Goal: Task Accomplishment & Management: Manage account settings

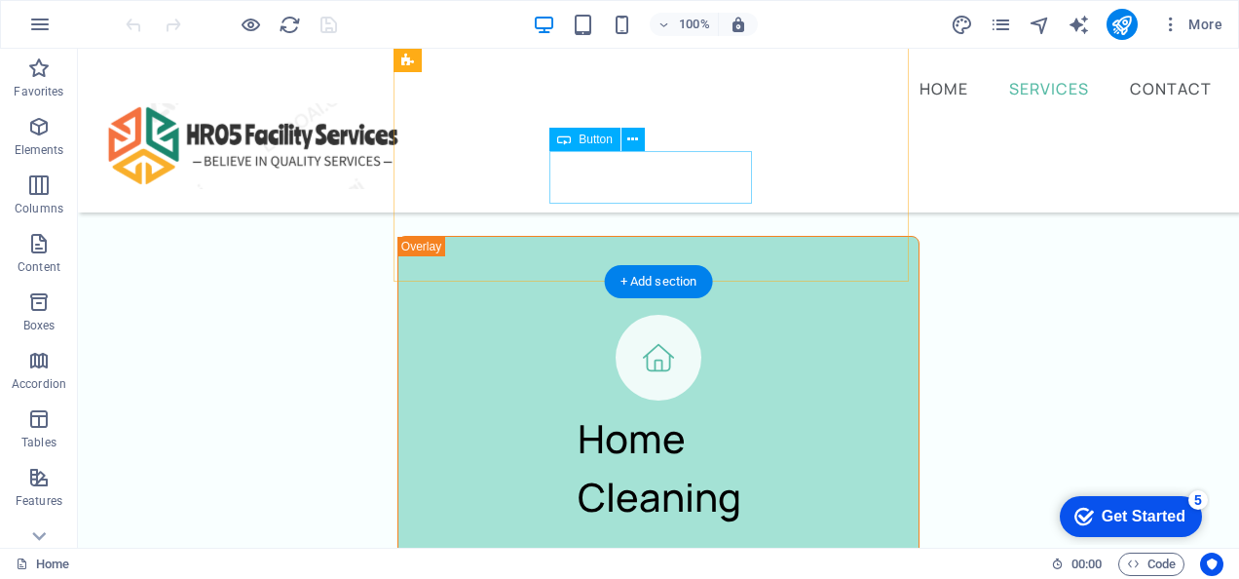
scroll to position [2594, 0]
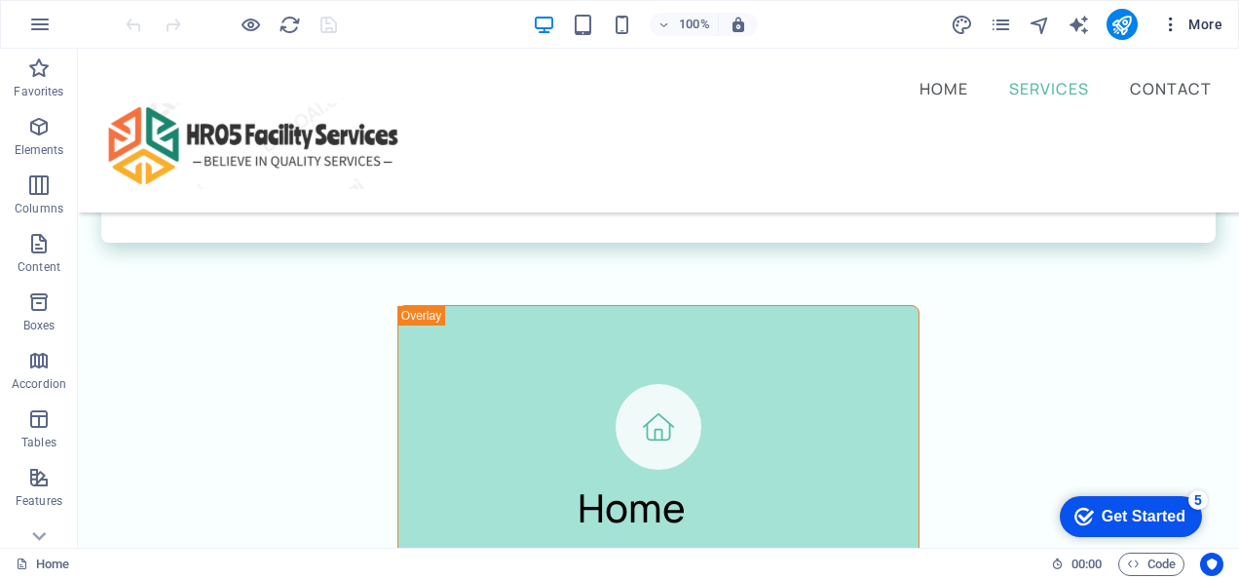
click at [1197, 25] on span "More" at bounding box center [1191, 24] width 61 height 19
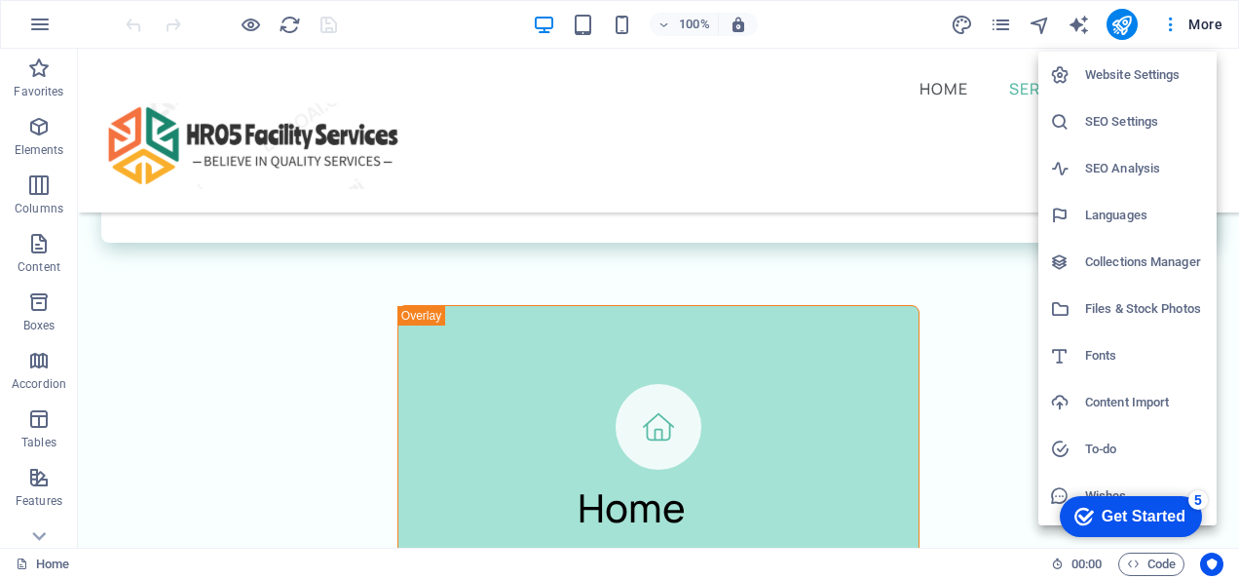
click at [1082, 25] on div at bounding box center [619, 289] width 1239 height 579
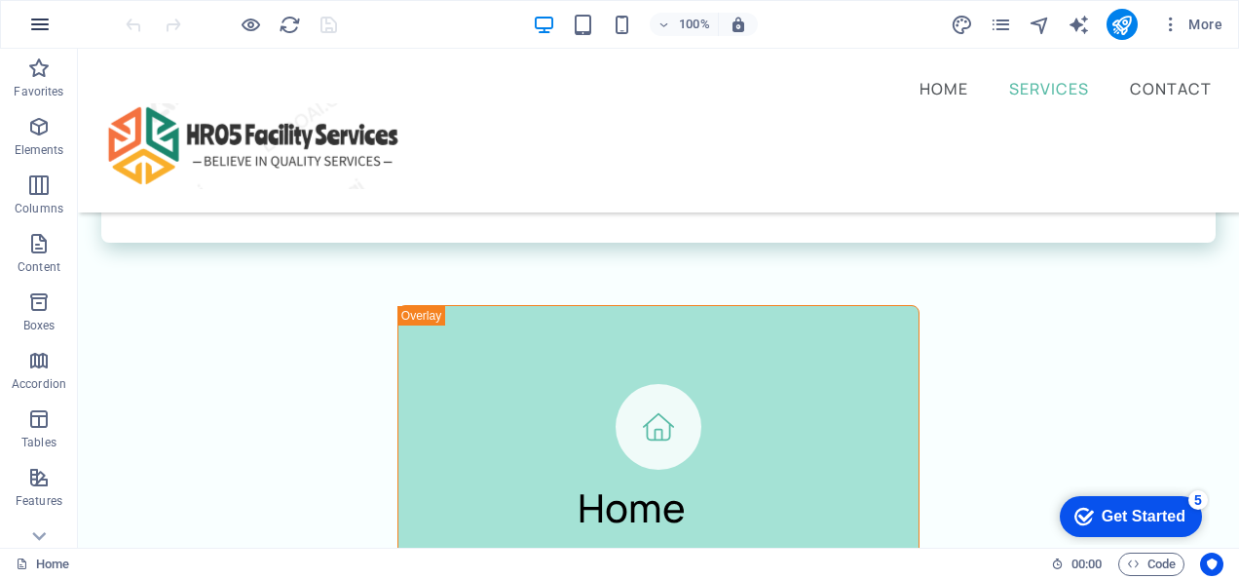
click at [39, 21] on icon "button" at bounding box center [39, 24] width 23 height 23
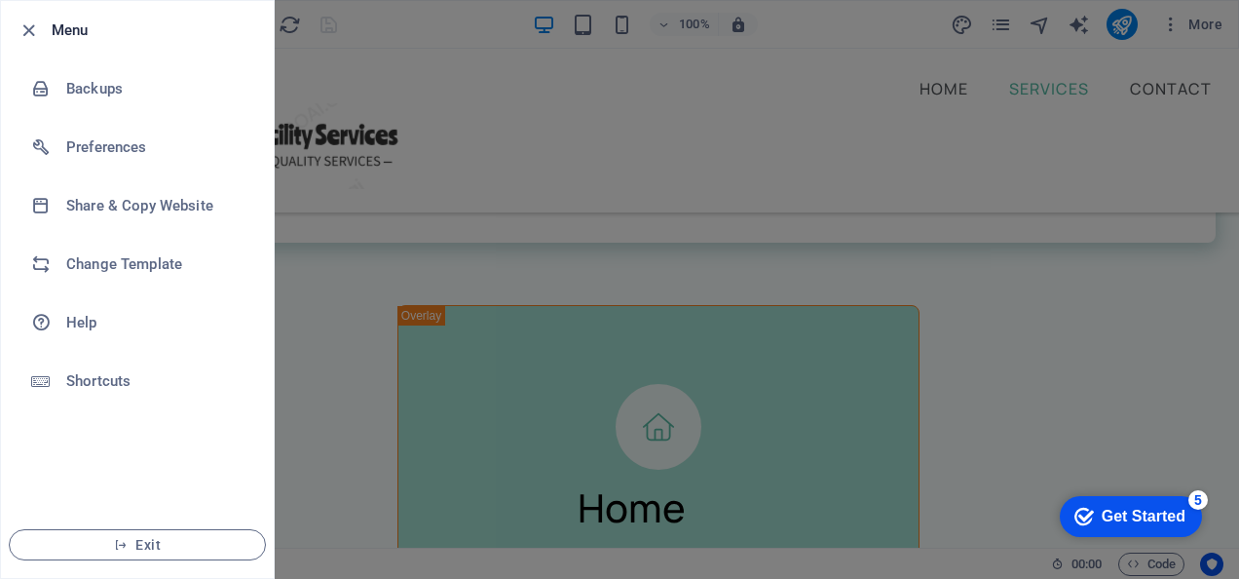
click at [366, 88] on div at bounding box center [619, 289] width 1239 height 579
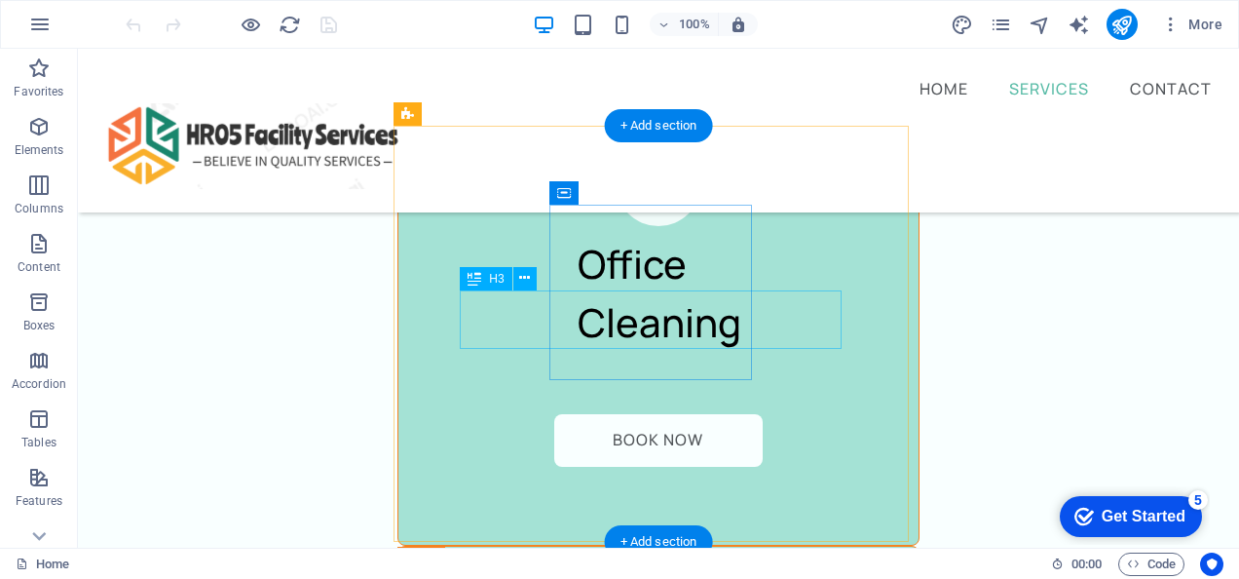
scroll to position [3342, 0]
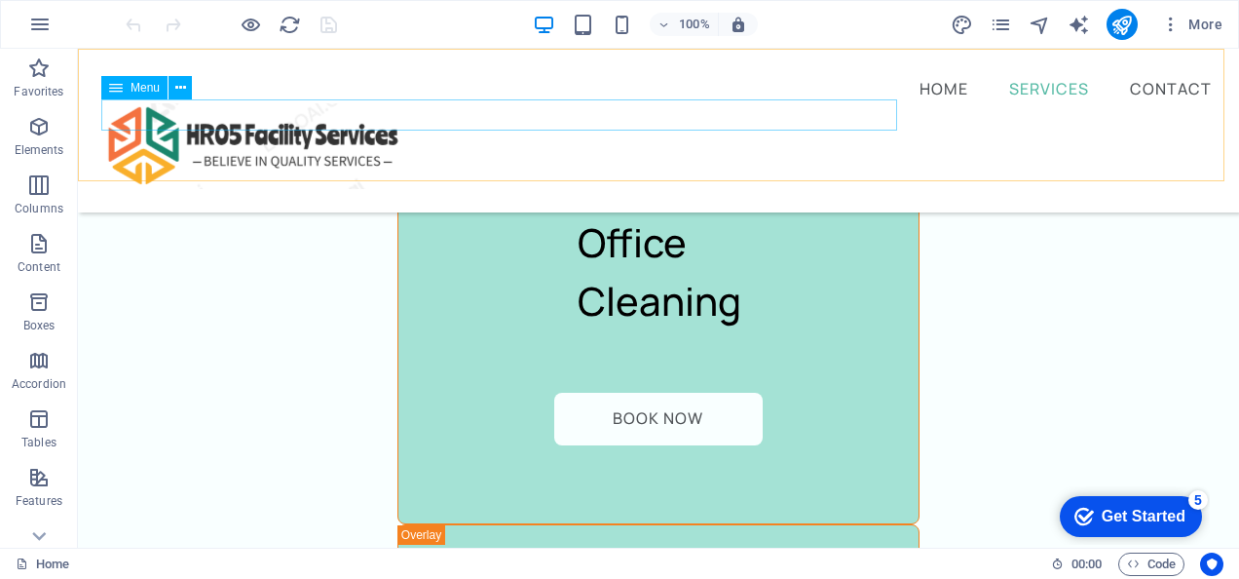
click at [855, 103] on nav "Home Services Contact" at bounding box center [658, 87] width 1115 height 31
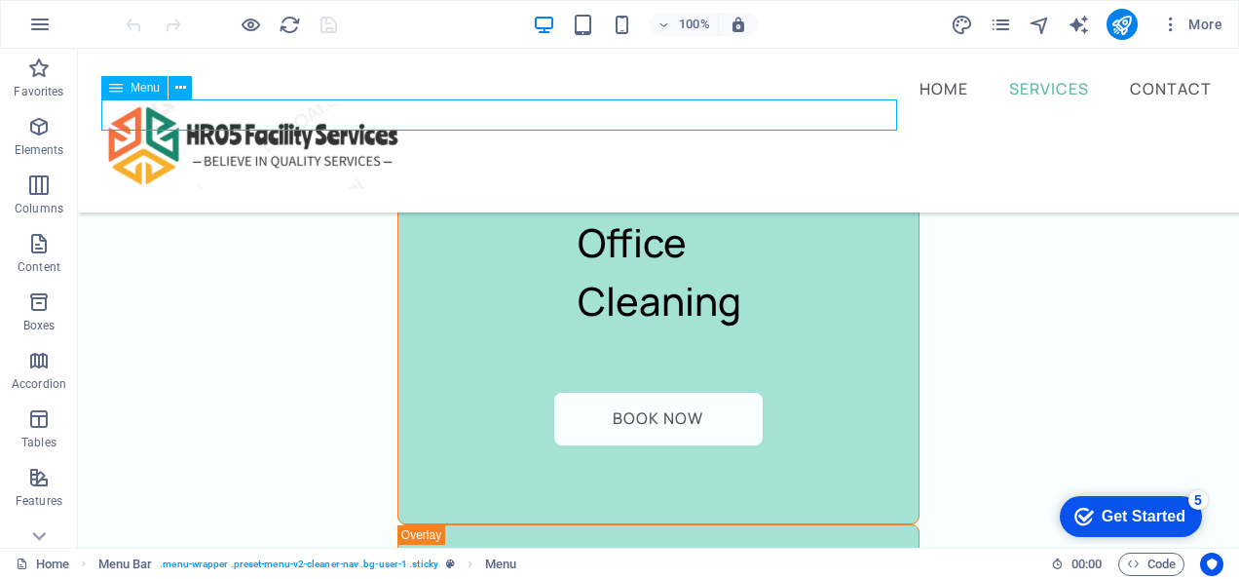
click at [855, 103] on nav "Home Services Contact" at bounding box center [658, 87] width 1115 height 31
click at [1199, 25] on span "More" at bounding box center [1191, 24] width 61 height 19
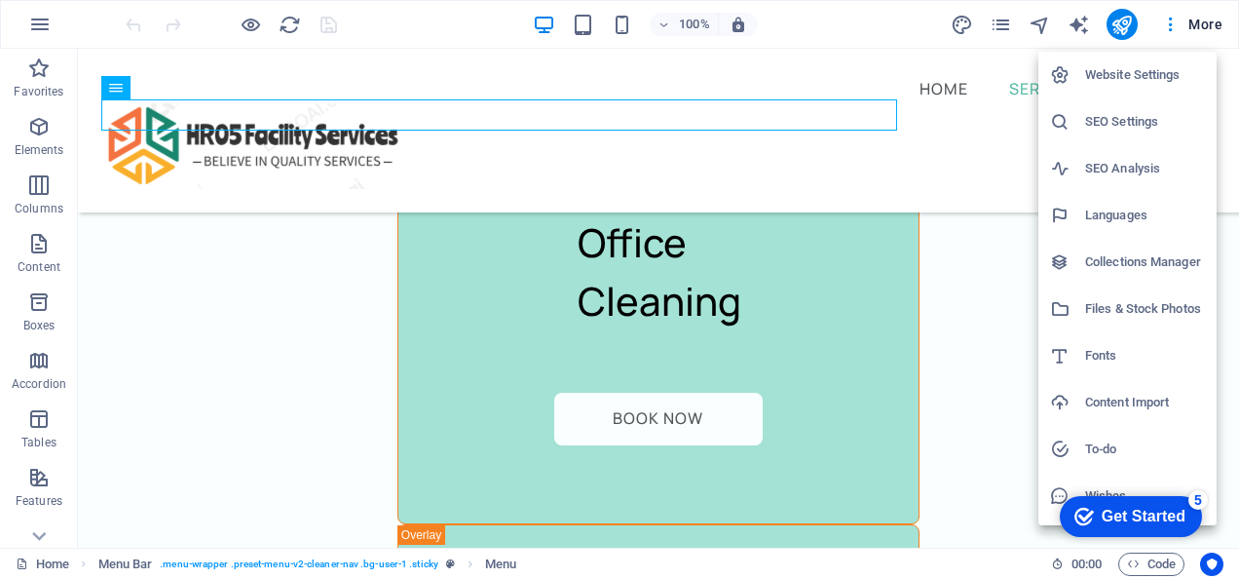
click at [1136, 74] on h6 "Website Settings" at bounding box center [1145, 74] width 120 height 23
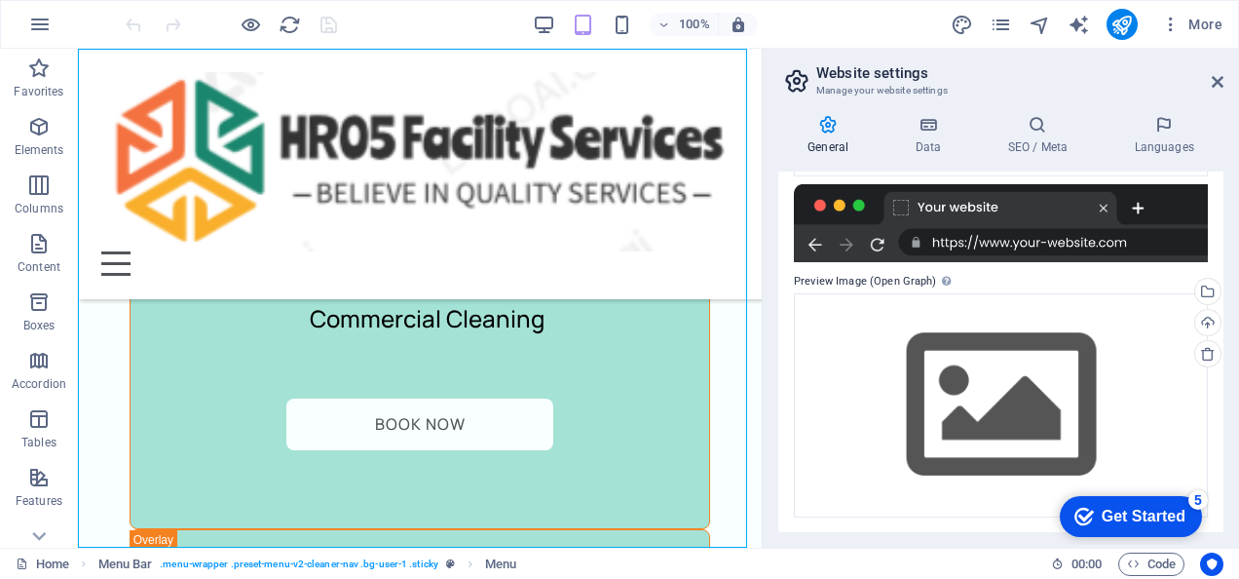
scroll to position [0, 0]
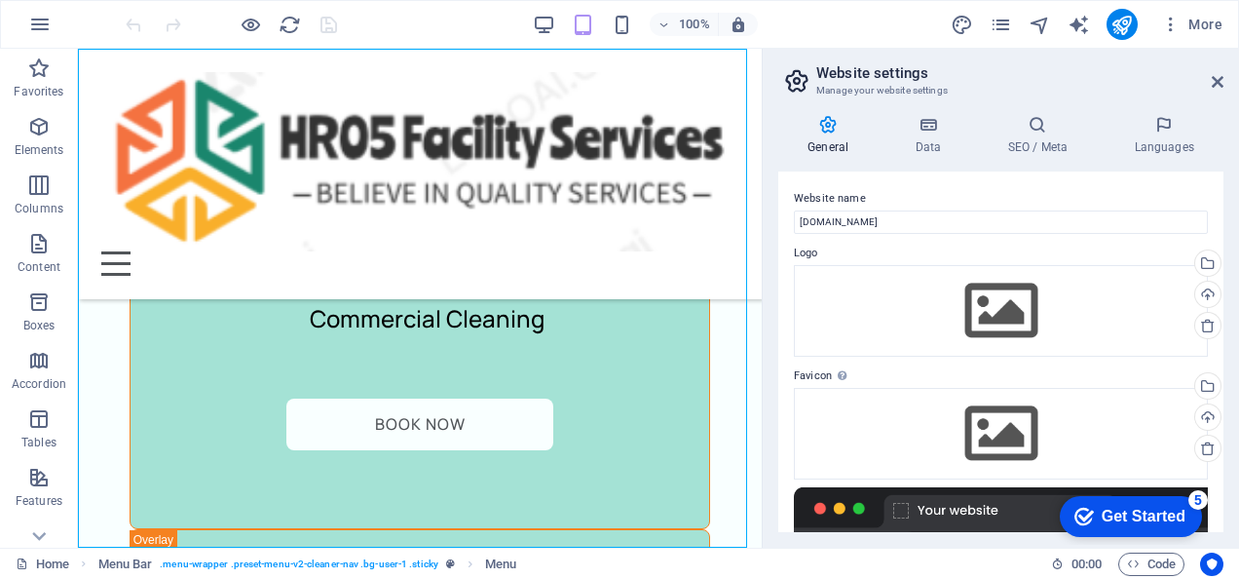
click at [1218, 91] on header "Website settings Manage your website settings" at bounding box center [1002, 74] width 441 height 51
click at [1218, 78] on icon at bounding box center [1218, 82] width 12 height 16
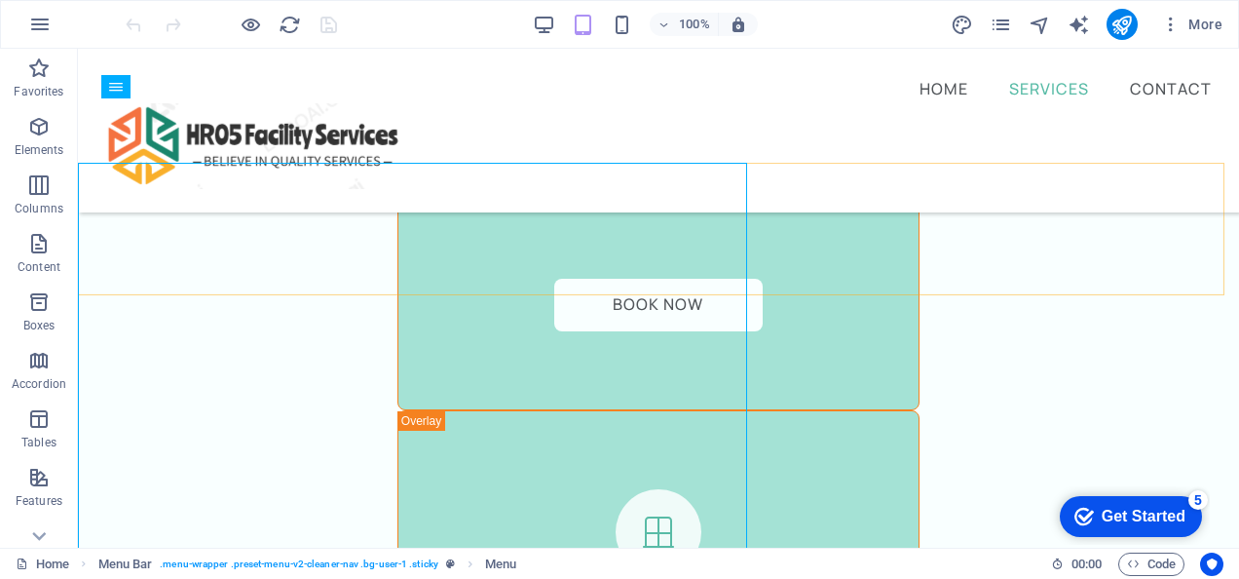
scroll to position [3342, 0]
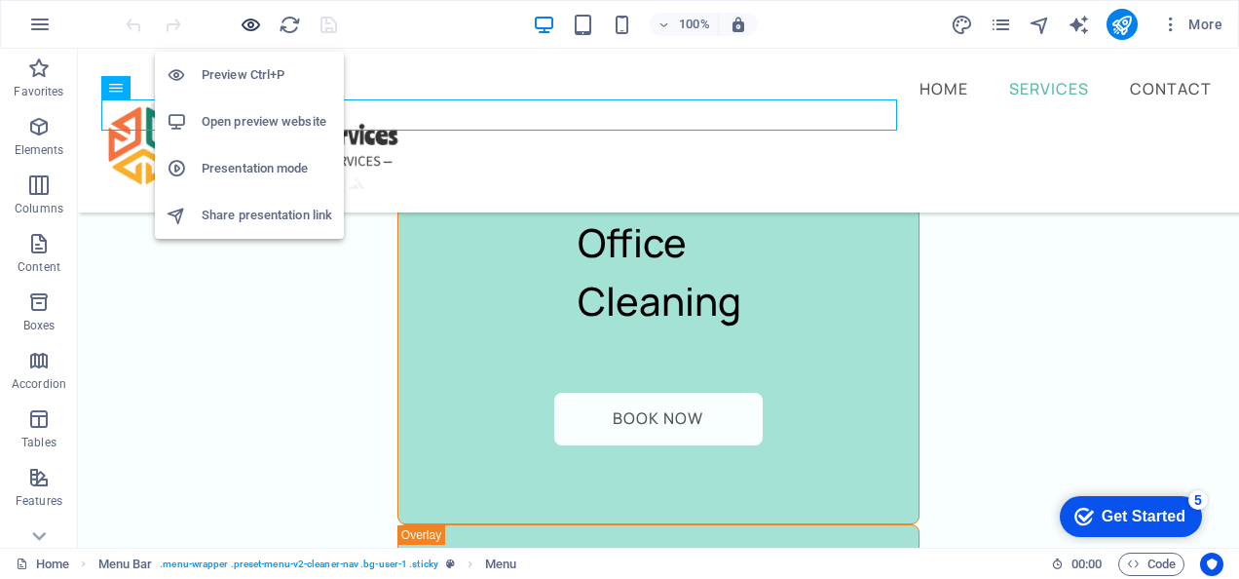
click at [255, 22] on icon "button" at bounding box center [251, 25] width 22 height 22
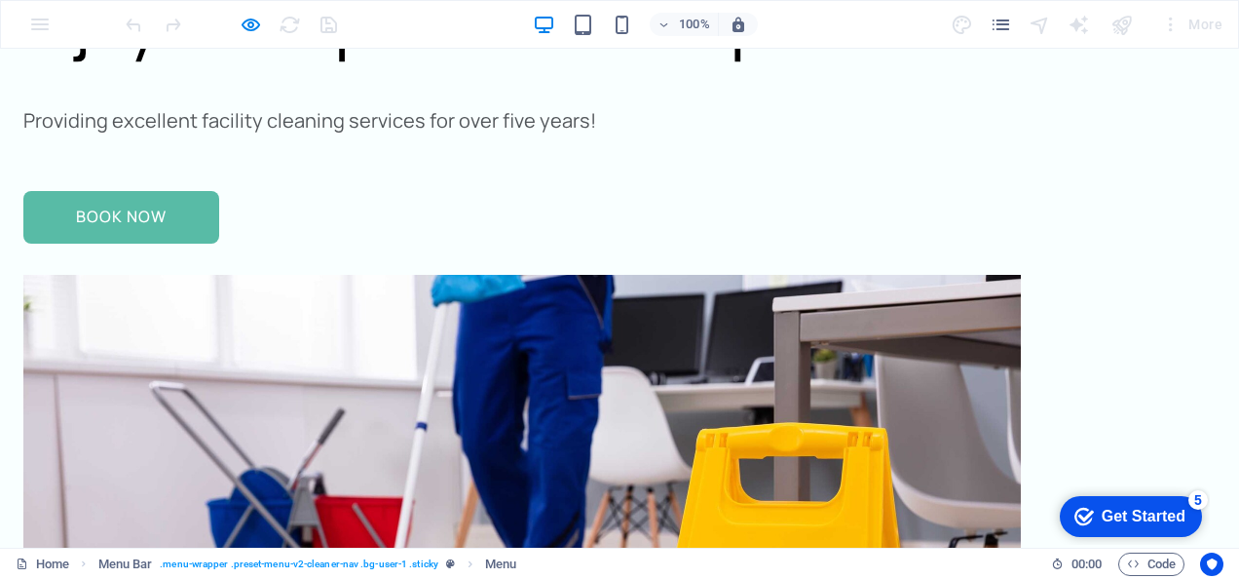
scroll to position [0, 0]
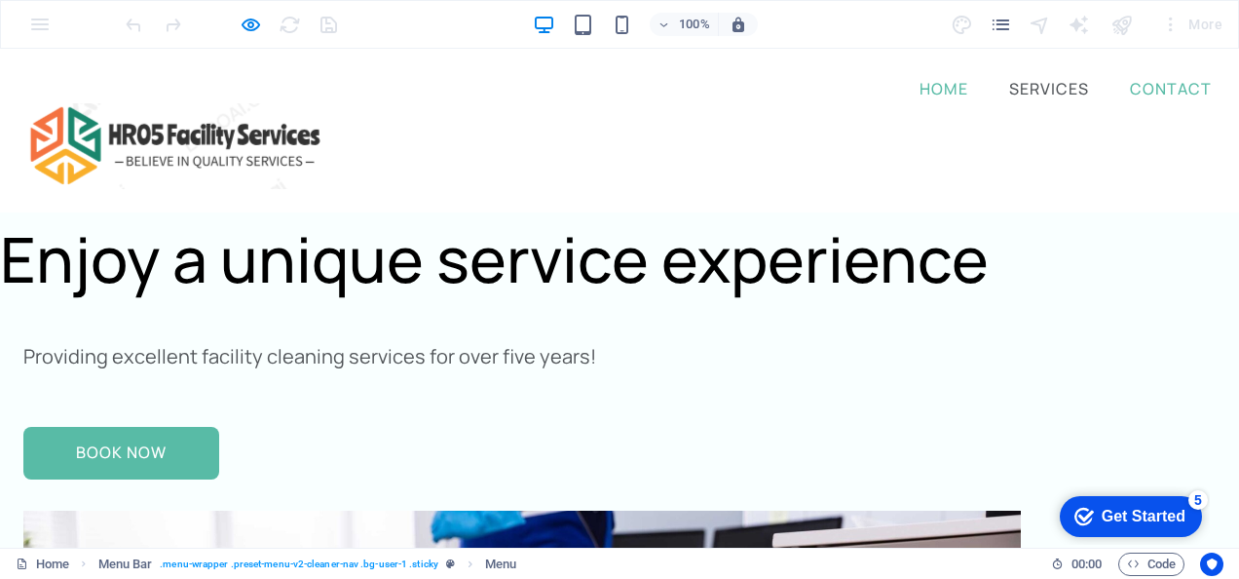
click at [1147, 88] on link "Contact" at bounding box center [1171, 88] width 90 height 23
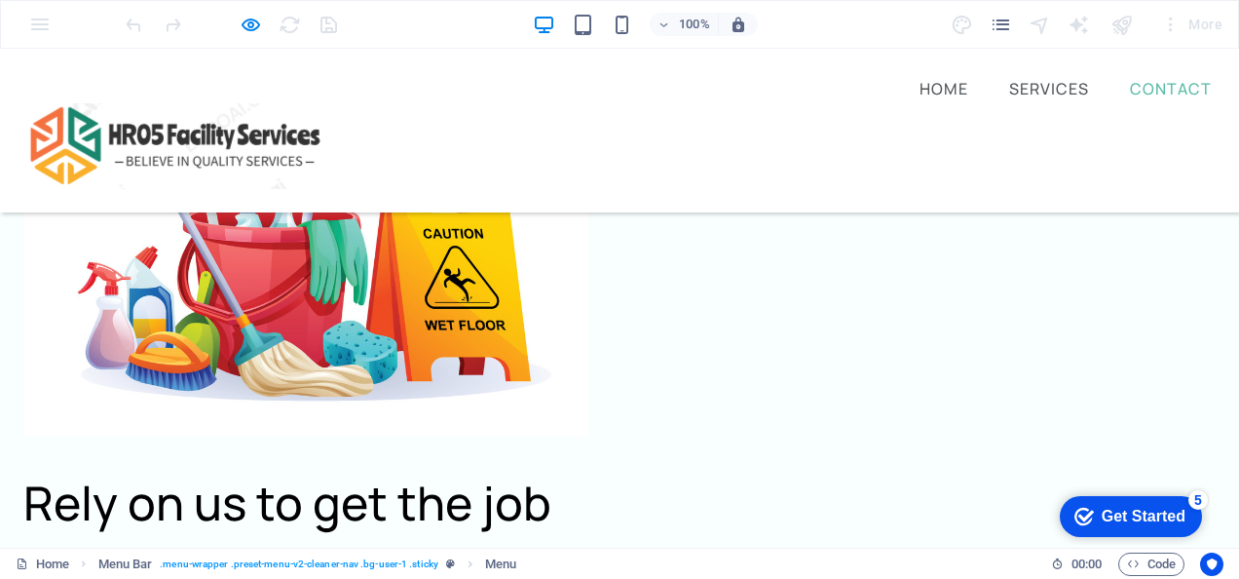
scroll to position [3005, 0]
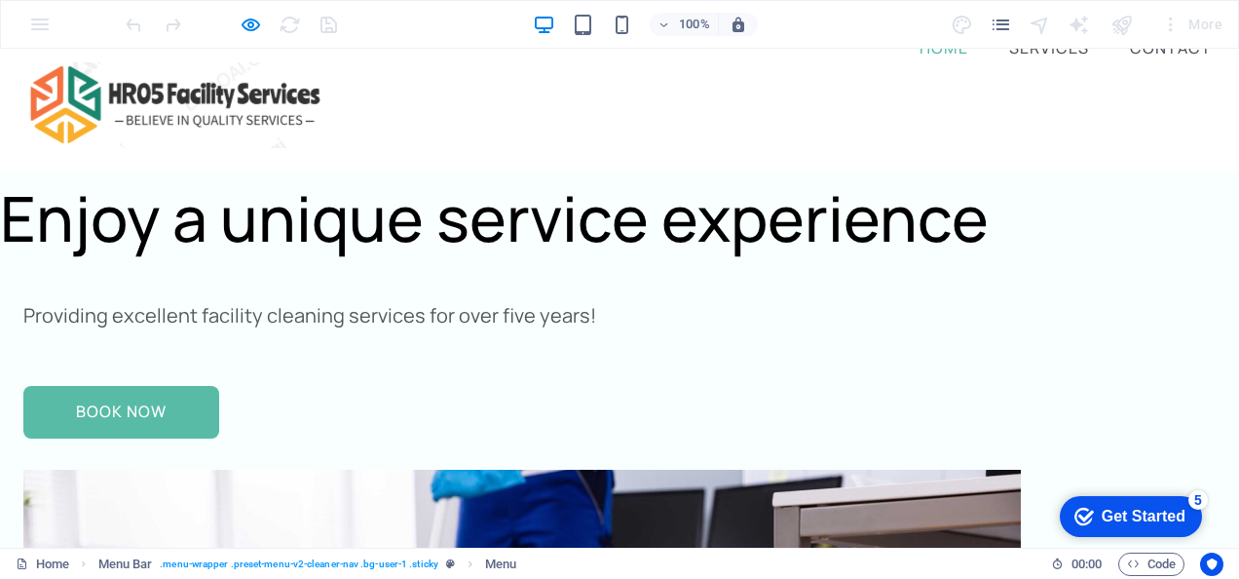
scroll to position [0, 0]
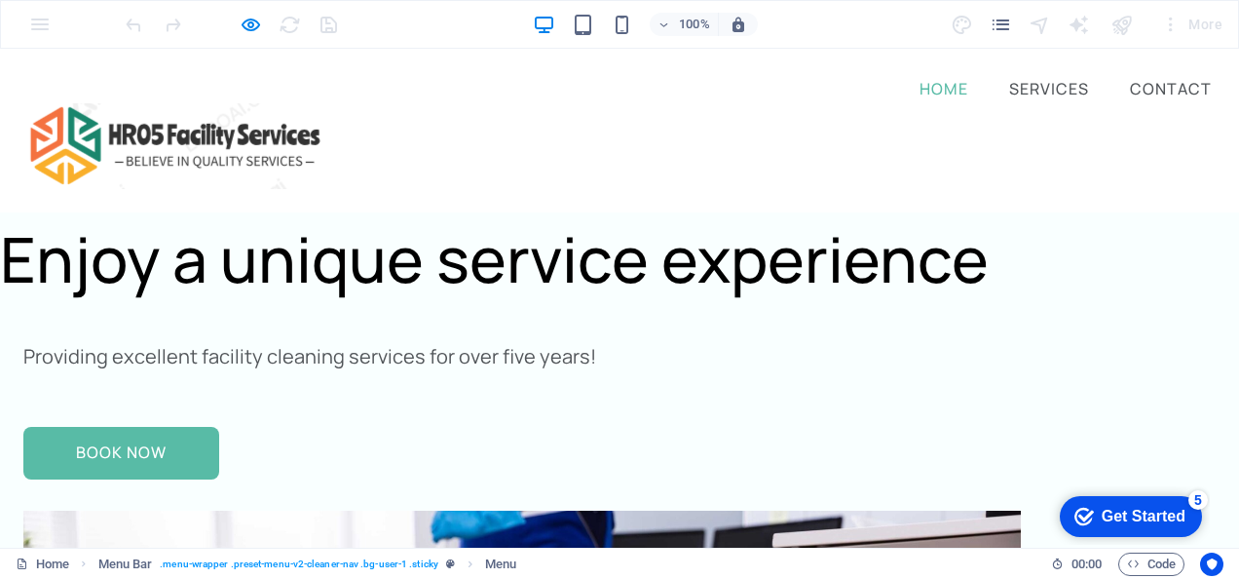
click at [38, 20] on div "100% More" at bounding box center [619, 24] width 1237 height 47
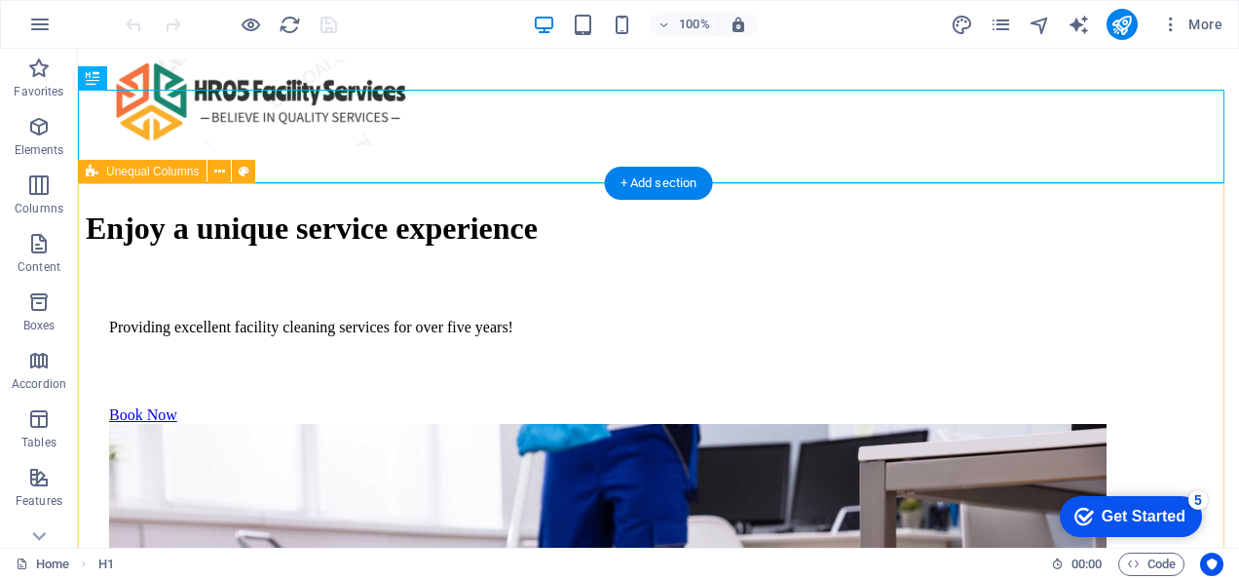
scroll to position [123, 0]
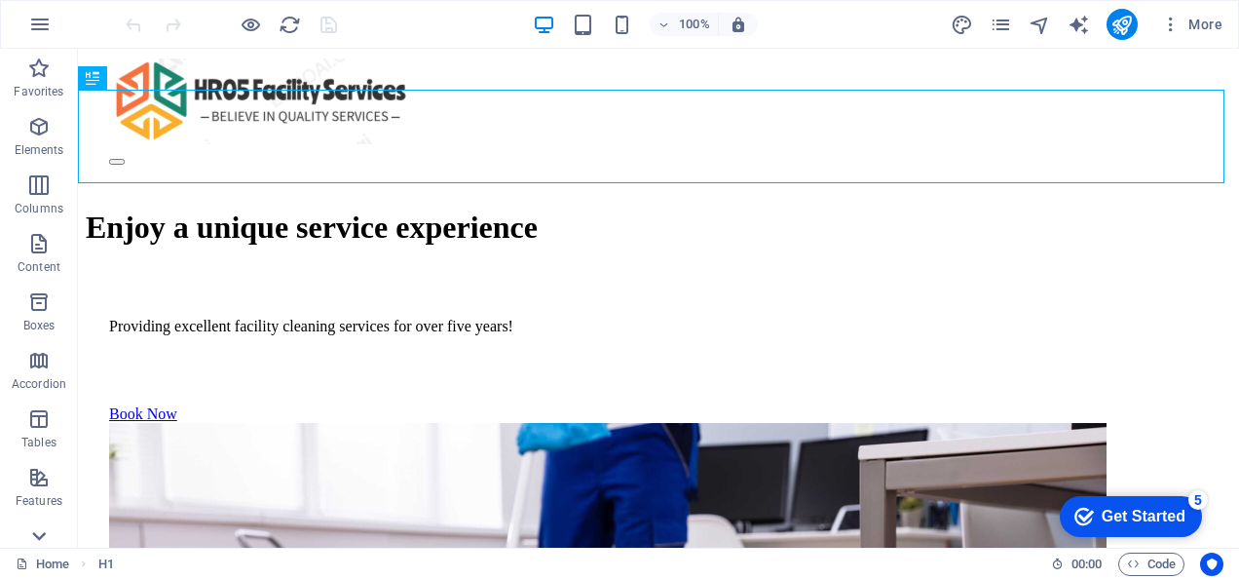
click at [43, 74] on icon at bounding box center [38, 60] width 27 height 27
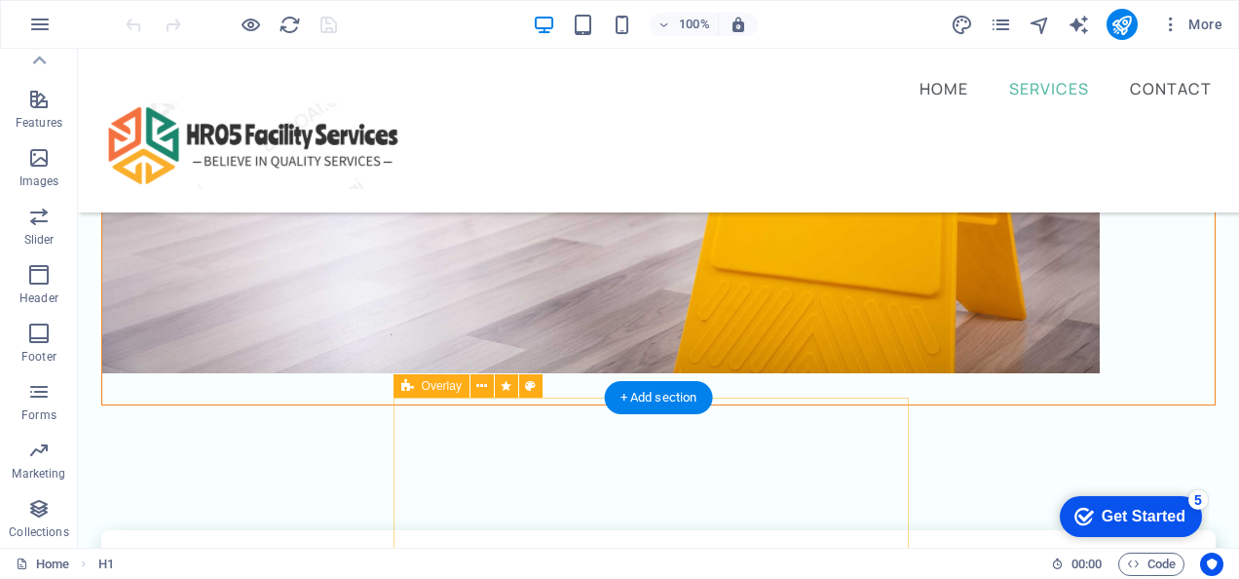
scroll to position [936, 0]
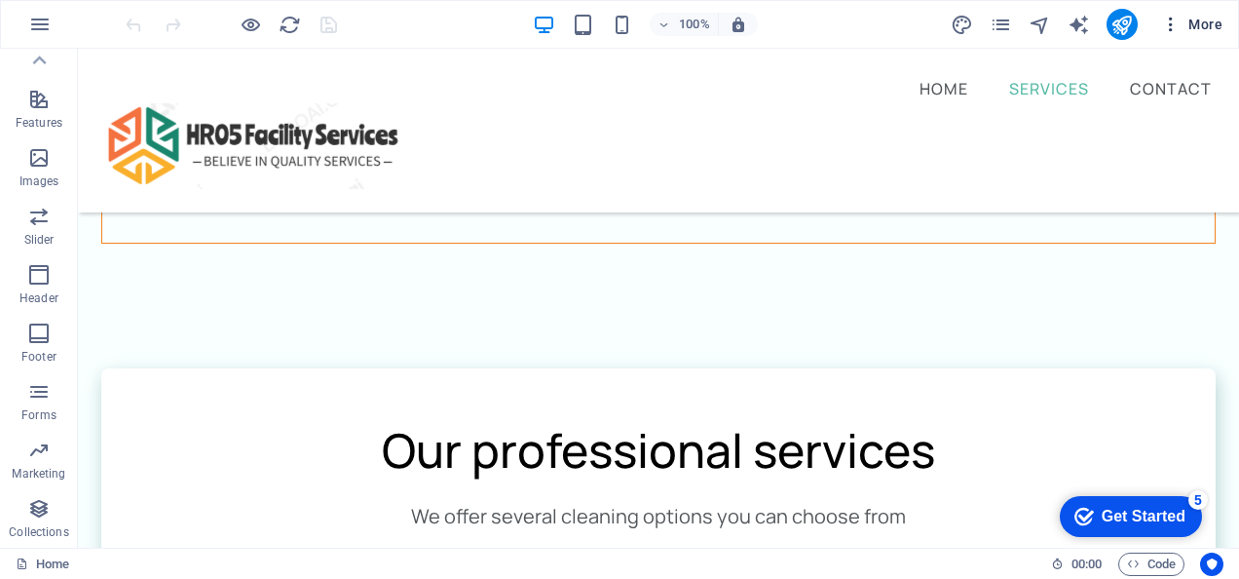
click at [1205, 25] on span "More" at bounding box center [1191, 24] width 61 height 19
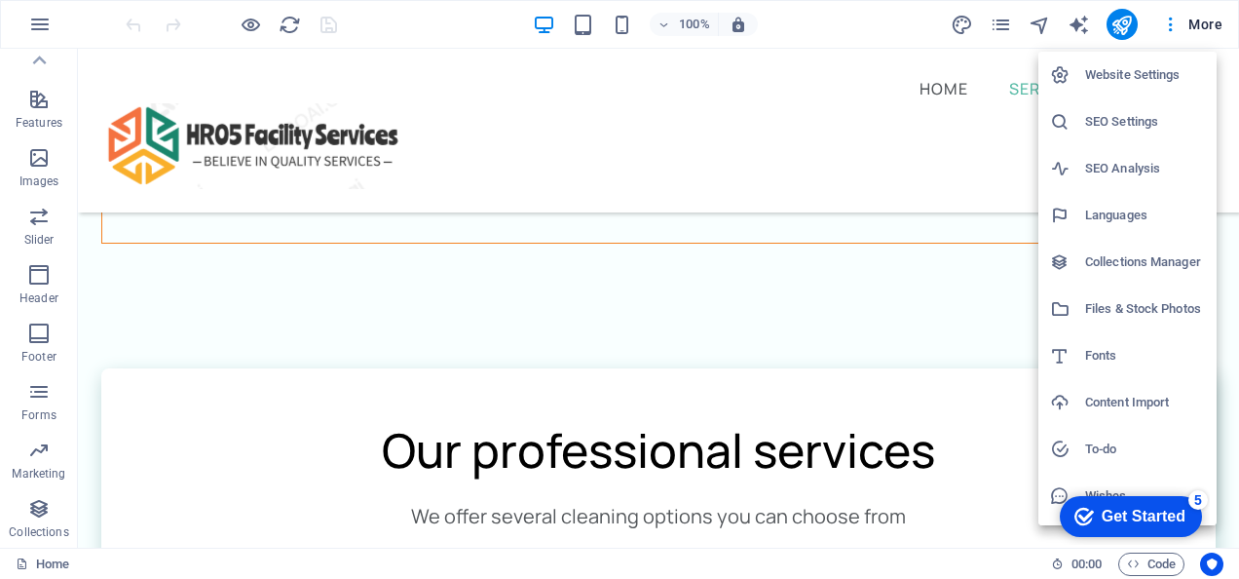
scroll to position [41, 0]
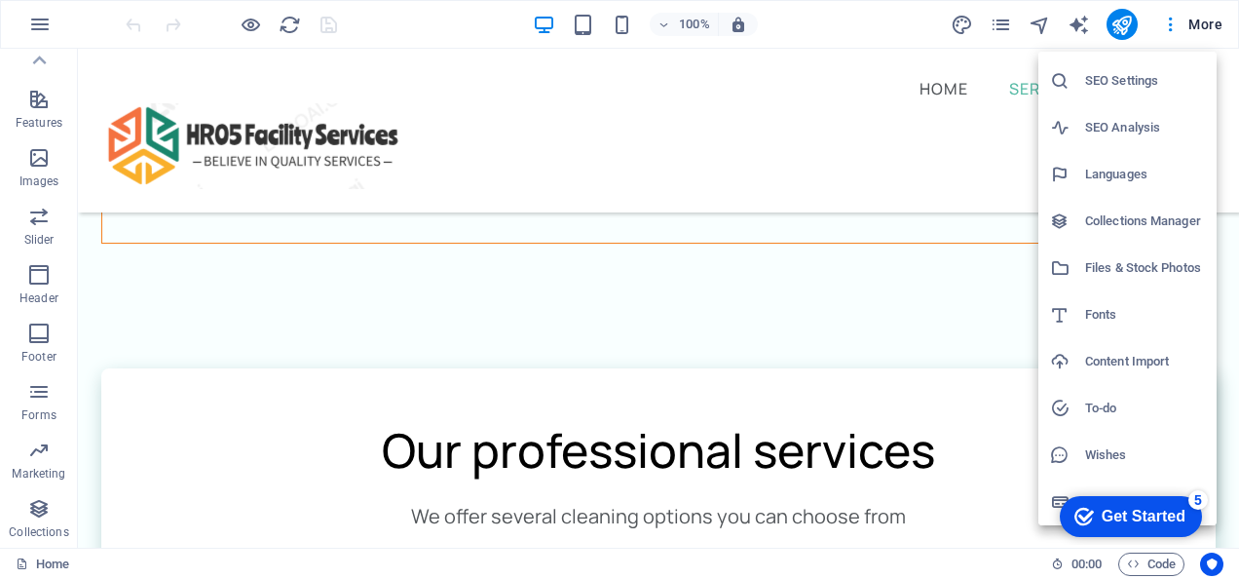
click at [1198, 495] on div "5" at bounding box center [1198, 499] width 19 height 19
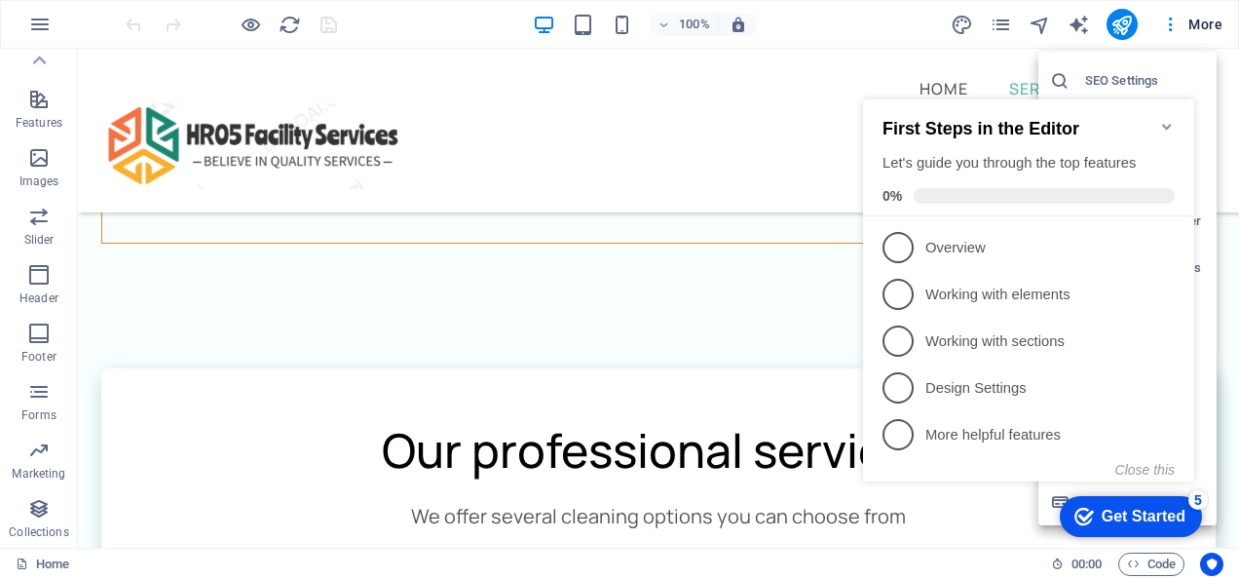
click at [1170, 124] on icon "Minimize checklist" at bounding box center [1166, 127] width 9 height 6
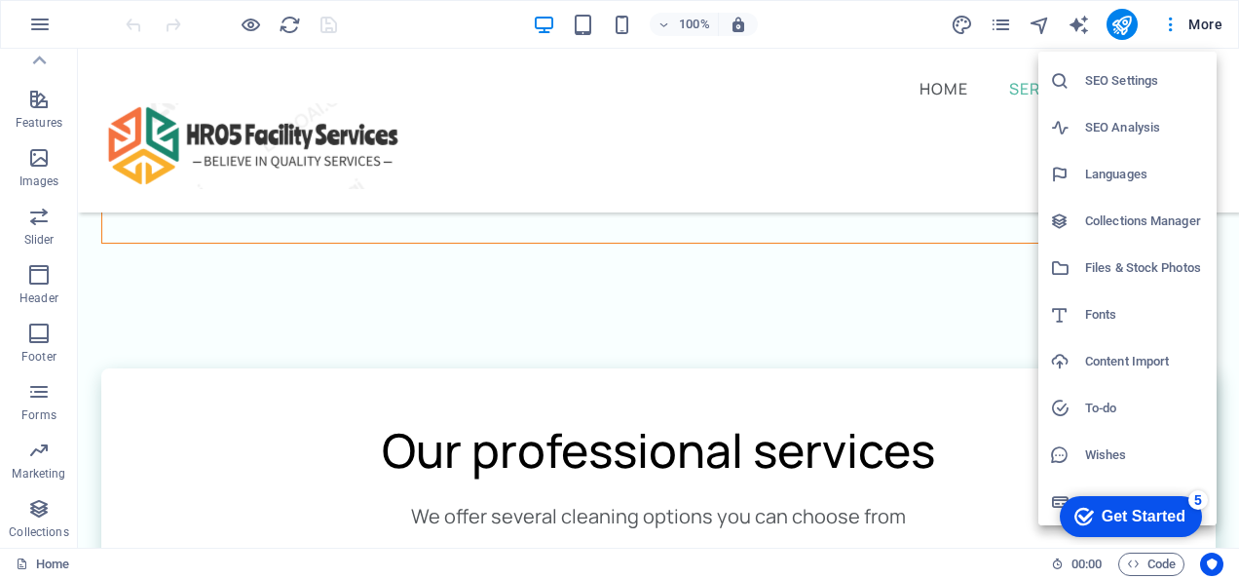
click div "checkmark Get Started 5 First Steps in the Editor Let's guide you through the t…"
click at [1136, 213] on h6 "Collections Manager" at bounding box center [1145, 220] width 120 height 23
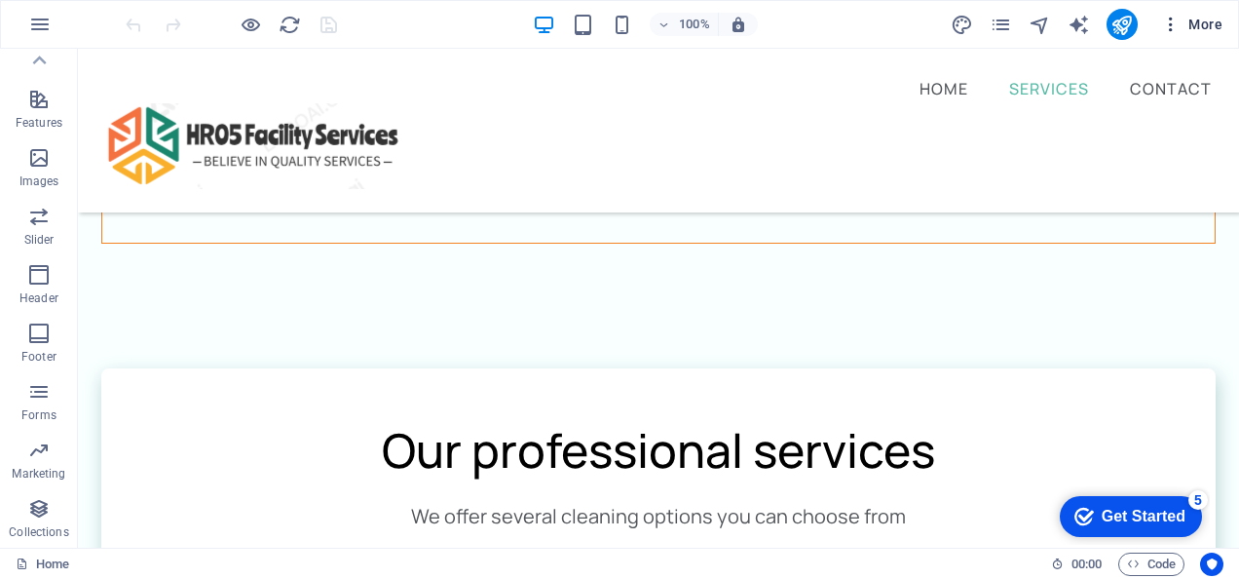
click at [1210, 21] on span "More" at bounding box center [1191, 24] width 61 height 19
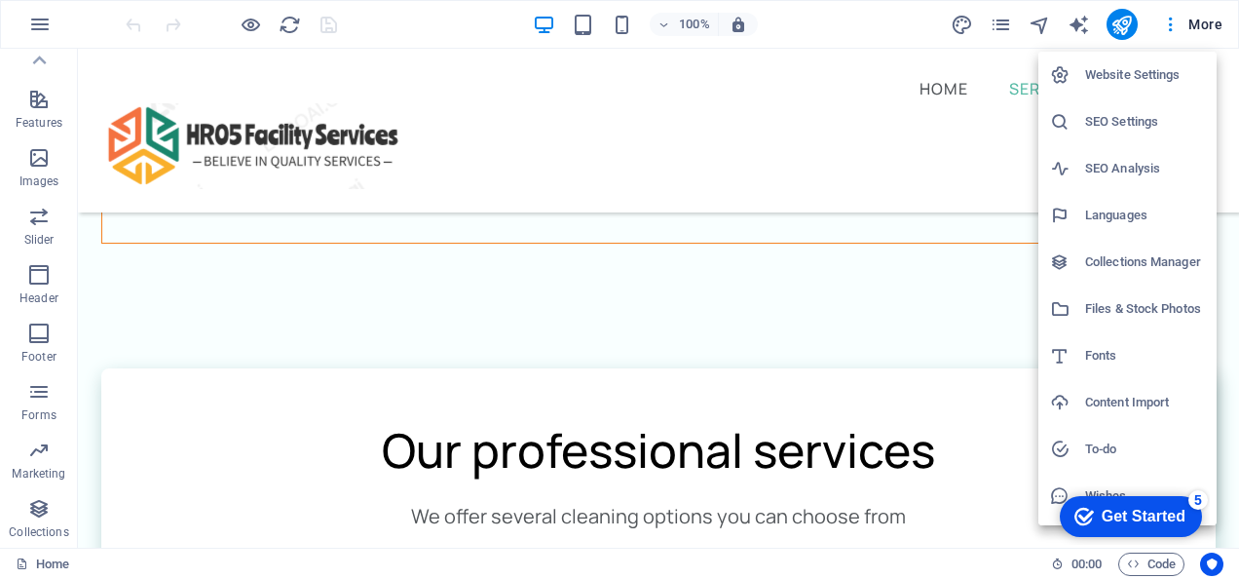
click at [1156, 74] on h6 "Website Settings" at bounding box center [1145, 74] width 120 height 23
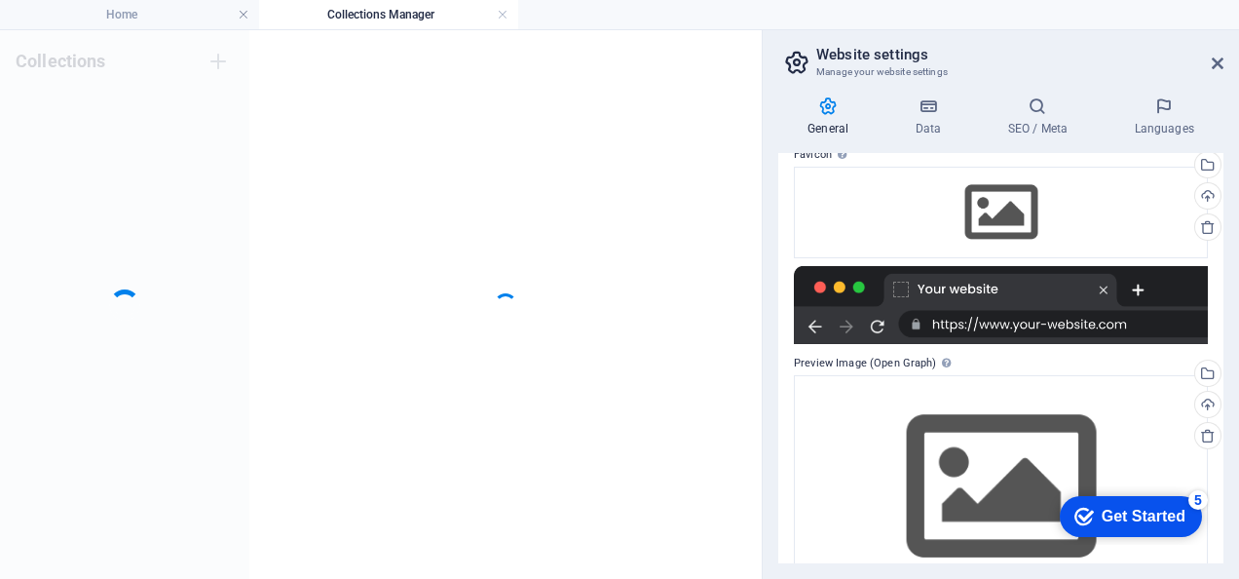
scroll to position [253, 0]
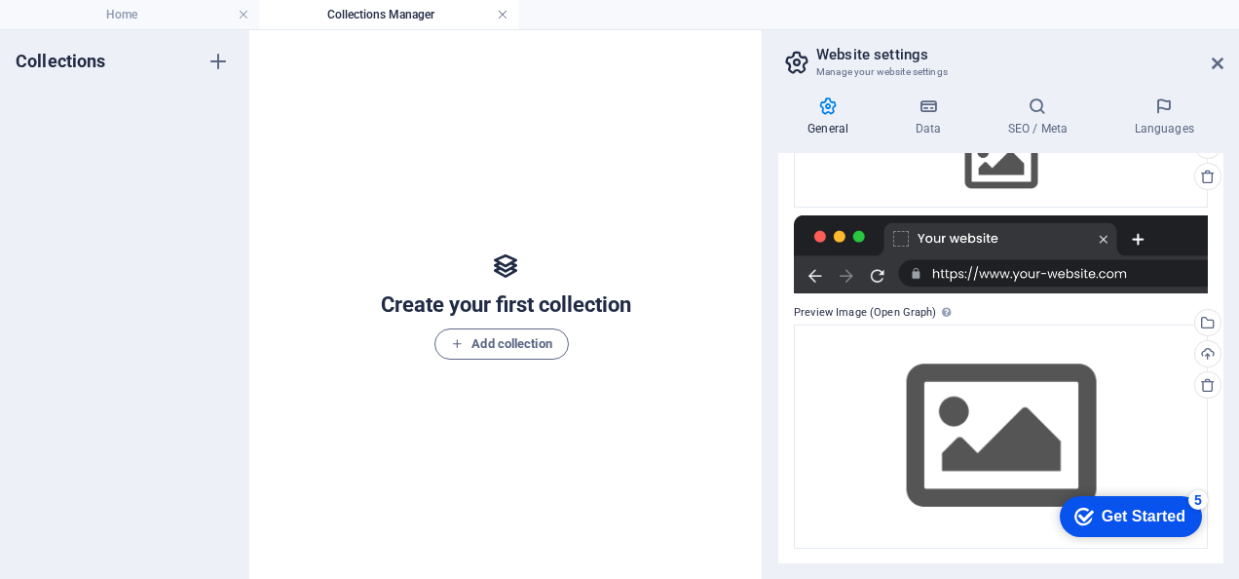
click at [504, 12] on link at bounding box center [503, 15] width 12 height 19
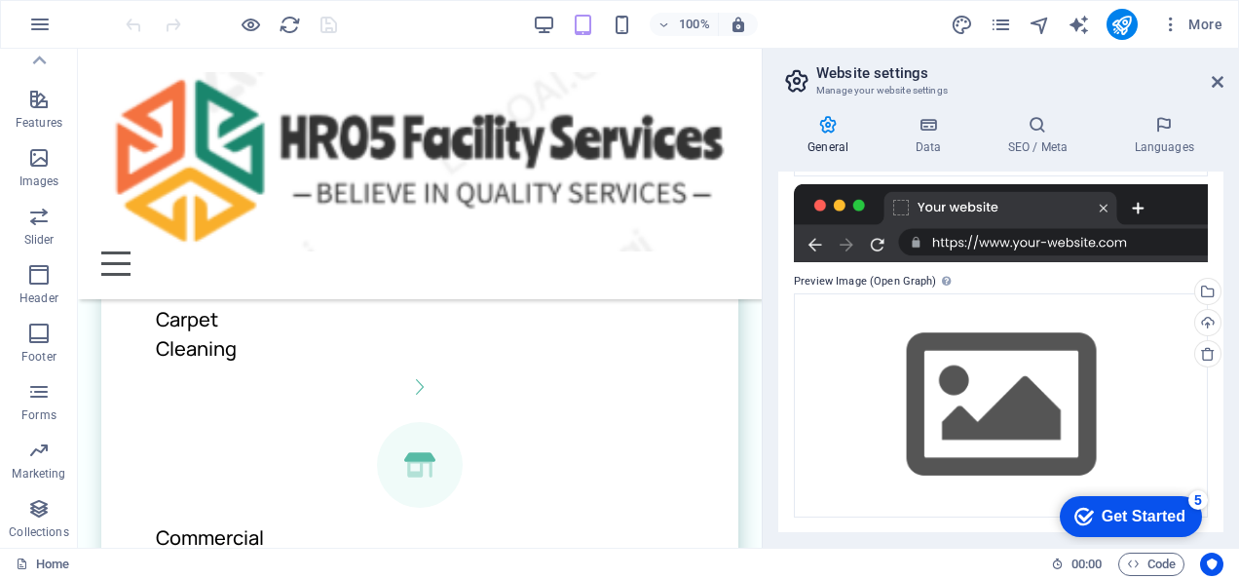
scroll to position [0, 0]
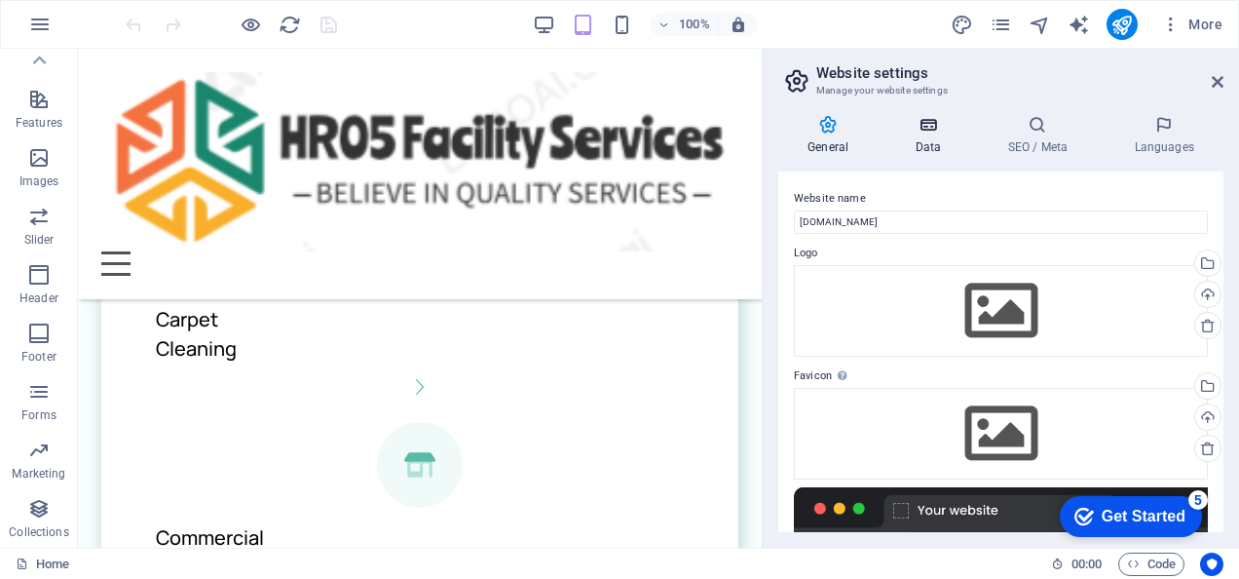
click at [933, 133] on icon at bounding box center [928, 124] width 85 height 19
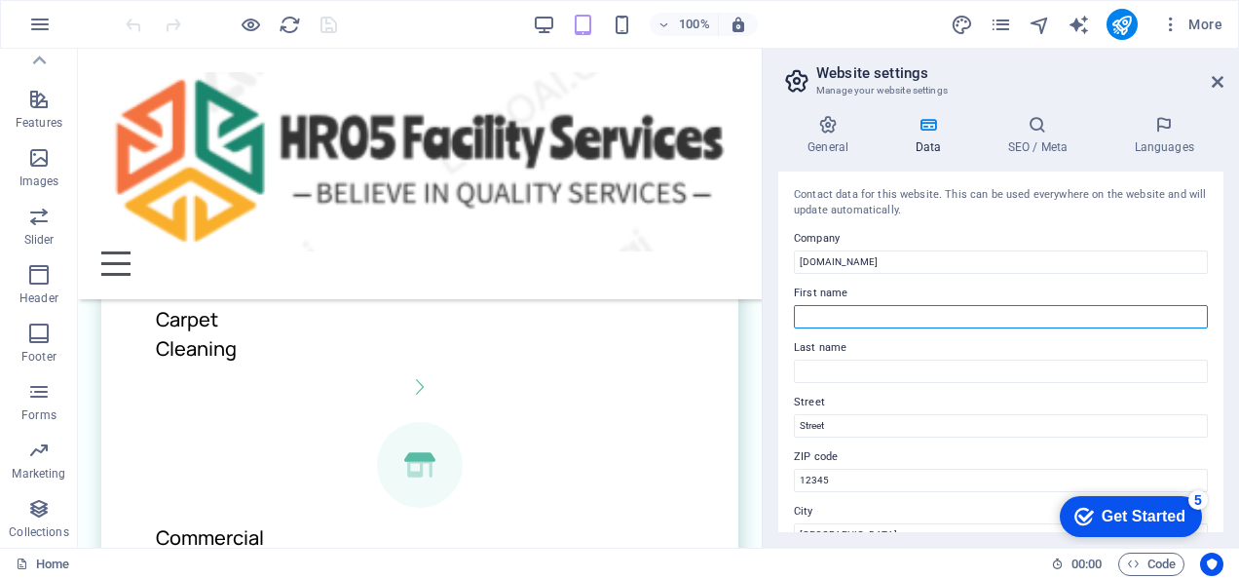
click at [882, 313] on input "First name" at bounding box center [1001, 316] width 414 height 23
type input "s"
type input "Sunil"
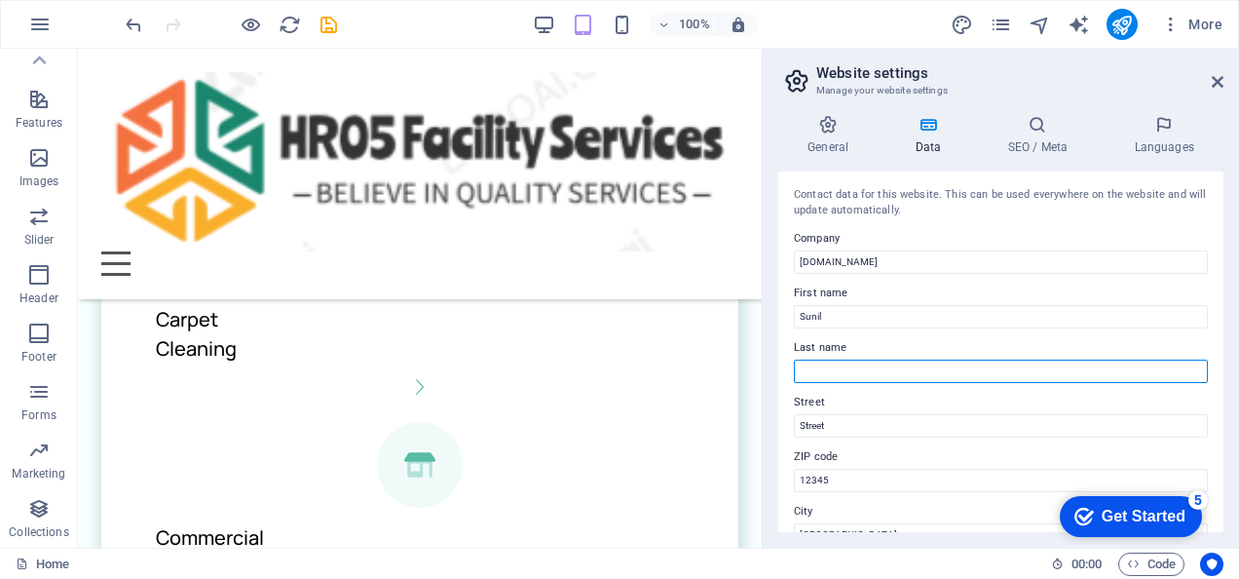
click at [888, 368] on input "Last name" at bounding box center [1001, 371] width 414 height 23
type input "Sharma"
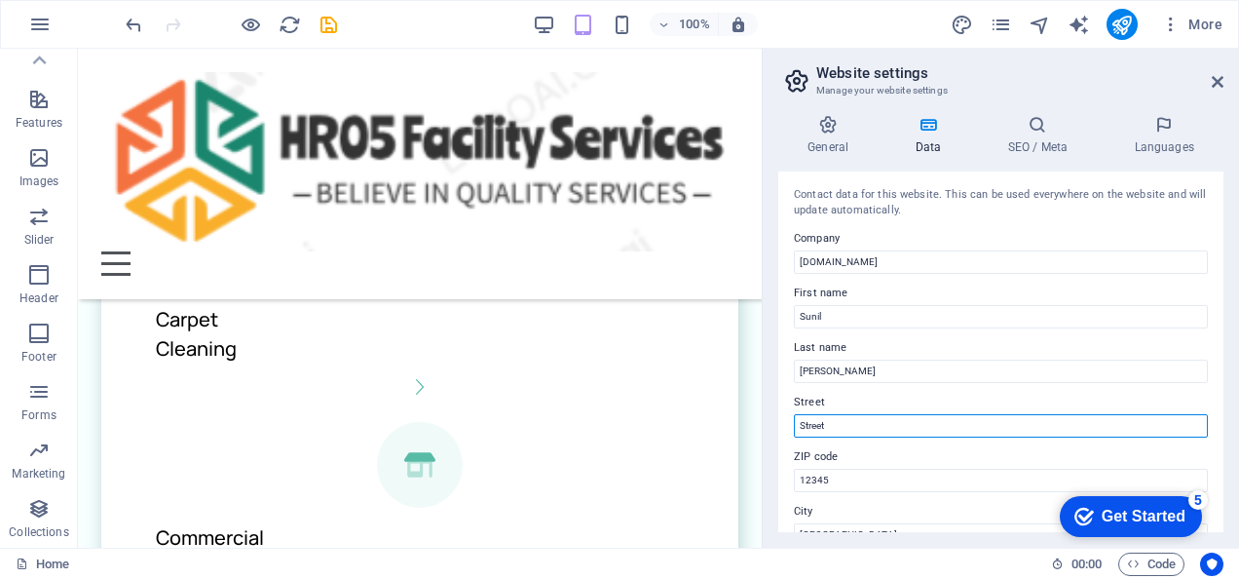
click at [852, 428] on input "Street" at bounding box center [1001, 425] width 414 height 23
type input "S"
type input "28 Heywood Cres"
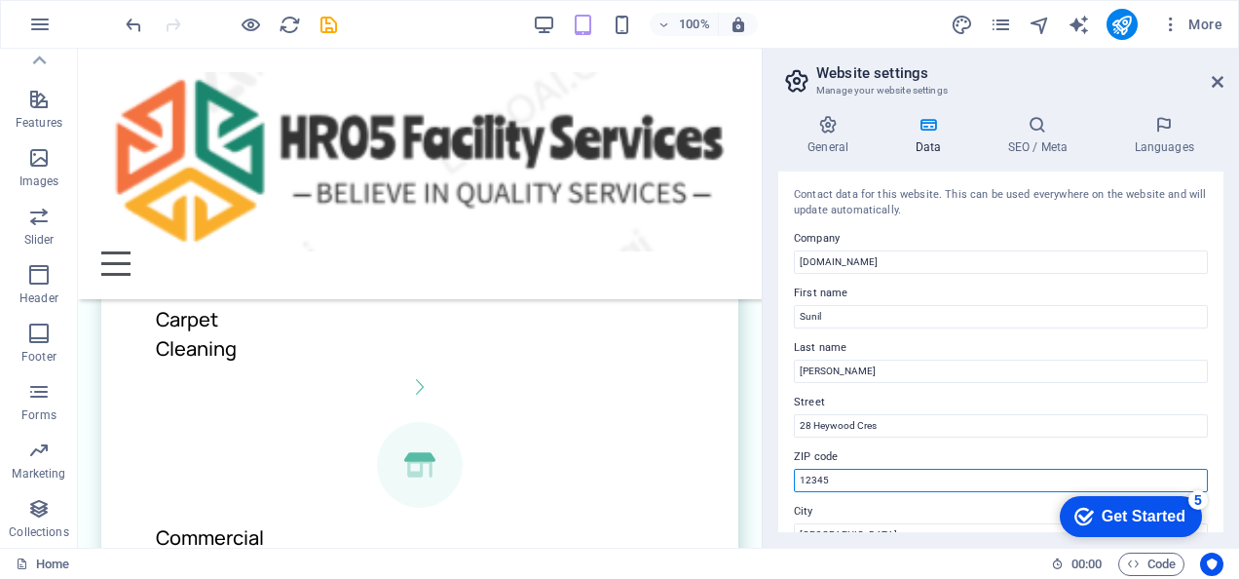
click at [871, 475] on input "12345" at bounding box center [1001, 480] width 414 height 23
type input "1"
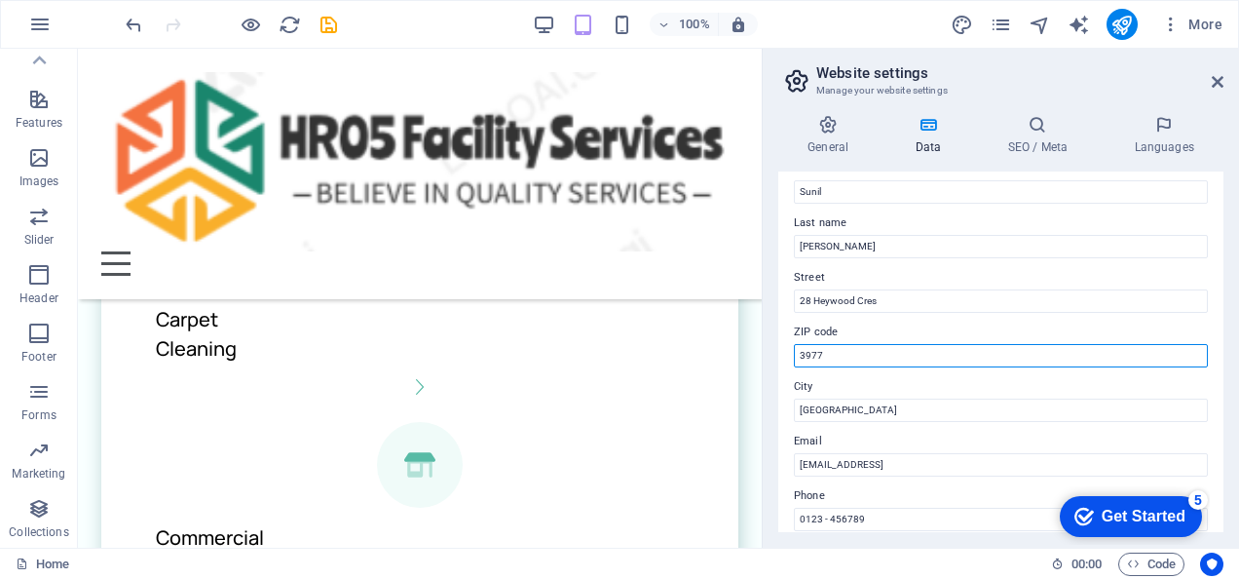
scroll to position [128, 0]
type input "3977"
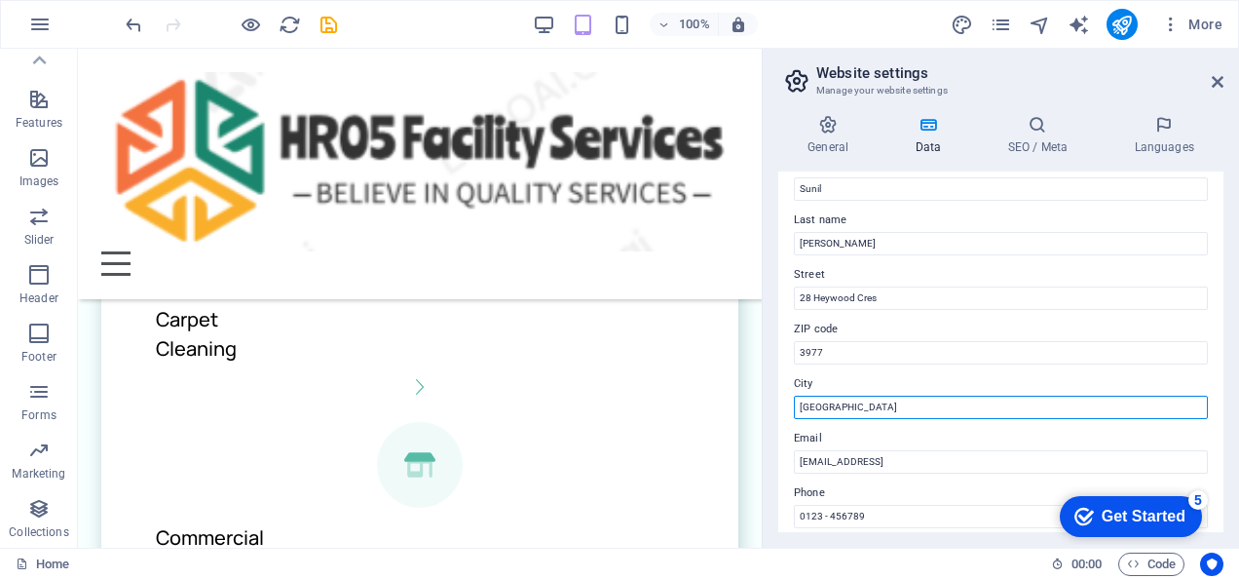
click at [881, 407] on input "Berlin" at bounding box center [1001, 407] width 414 height 23
type input "B"
type input "[GEOGRAPHIC_DATA]"
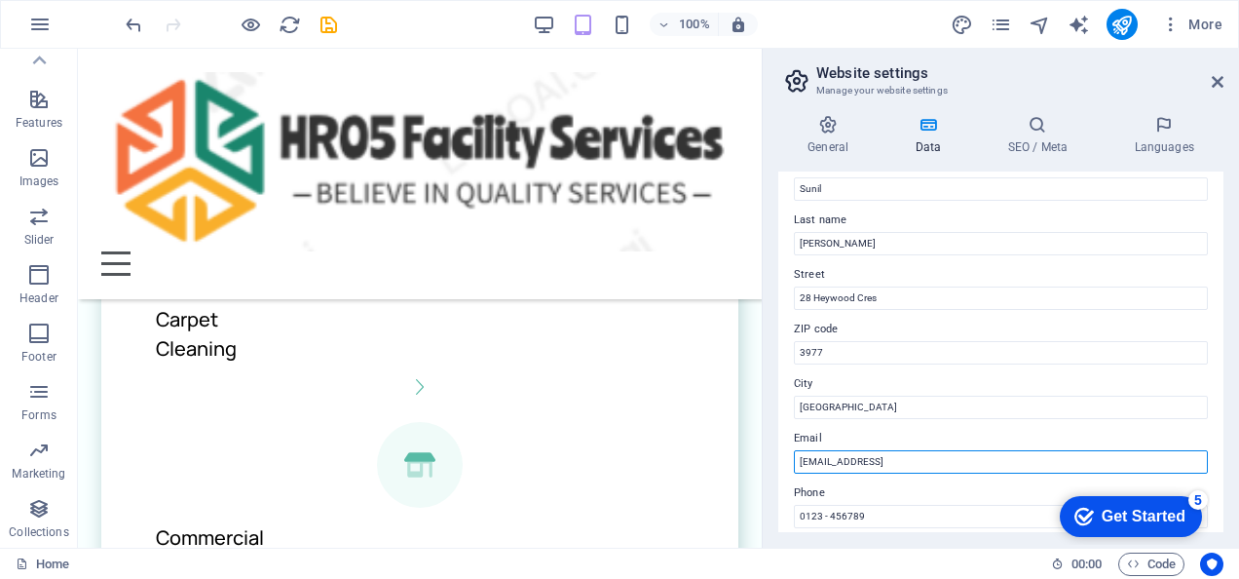
drag, startPoint x: 1031, startPoint y: 462, endPoint x: 791, endPoint y: 470, distance: 239.8
click at [791, 470] on div "Contact data for this website. This can be used everywhere on the website and w…" at bounding box center [1001, 351] width 445 height 361
type input "[EMAIL_ADDRESS][DOMAIN_NAME]"
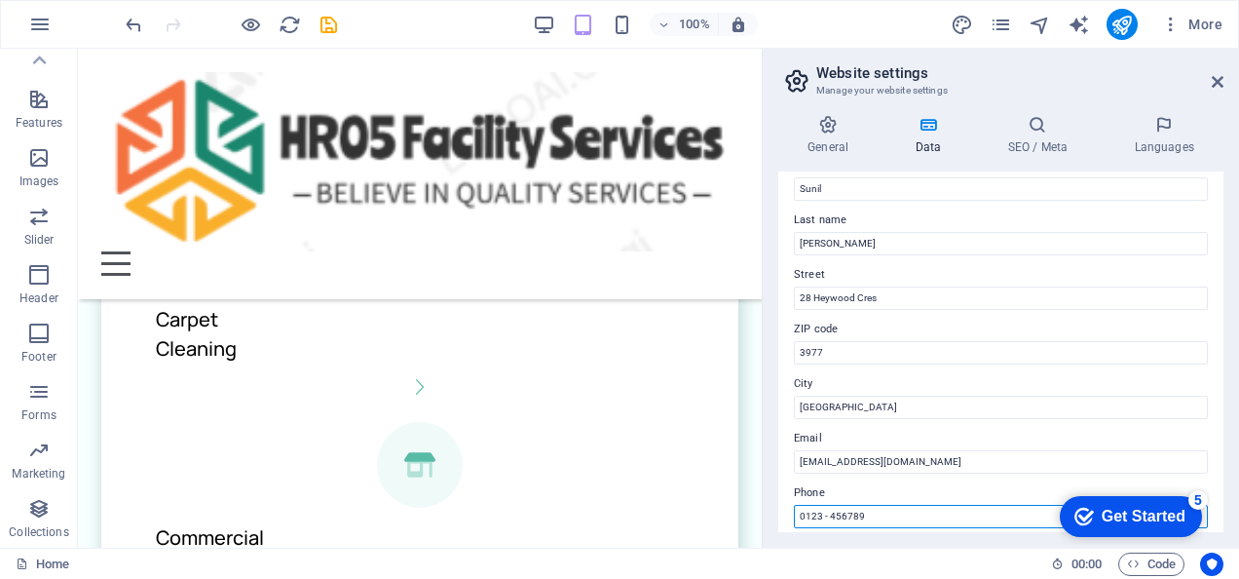
click at [900, 513] on input "0123 - 456789" at bounding box center [1001, 516] width 414 height 23
type input "0"
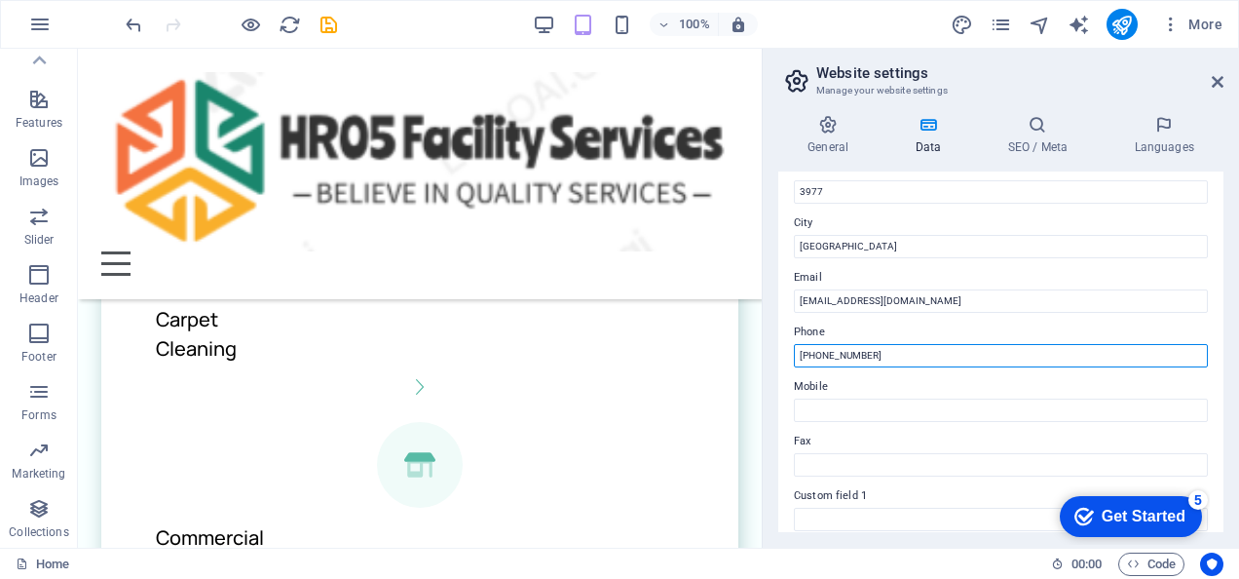
scroll to position [291, 0]
drag, startPoint x: 883, startPoint y: 351, endPoint x: 797, endPoint y: 353, distance: 85.8
click at [797, 353] on input "[PHONE_NUMBER]" at bounding box center [1001, 352] width 414 height 23
type input "[PHONE_NUMBER]"
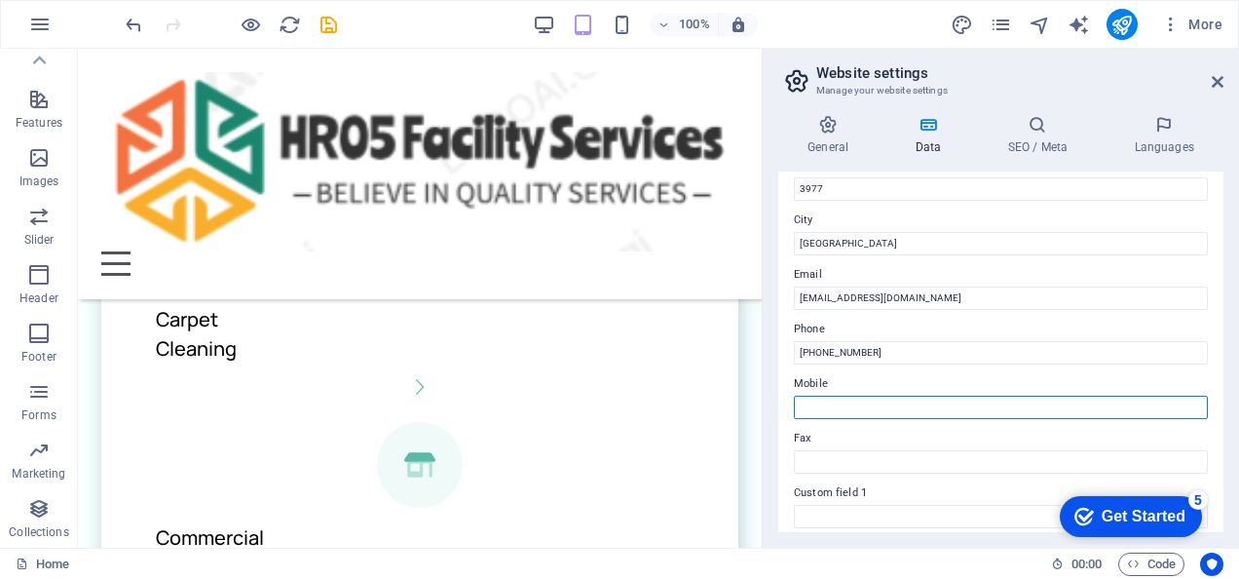
click at [844, 403] on input "Mobile" at bounding box center [1001, 407] width 414 height 23
paste input "[PHONE_NUMBER]"
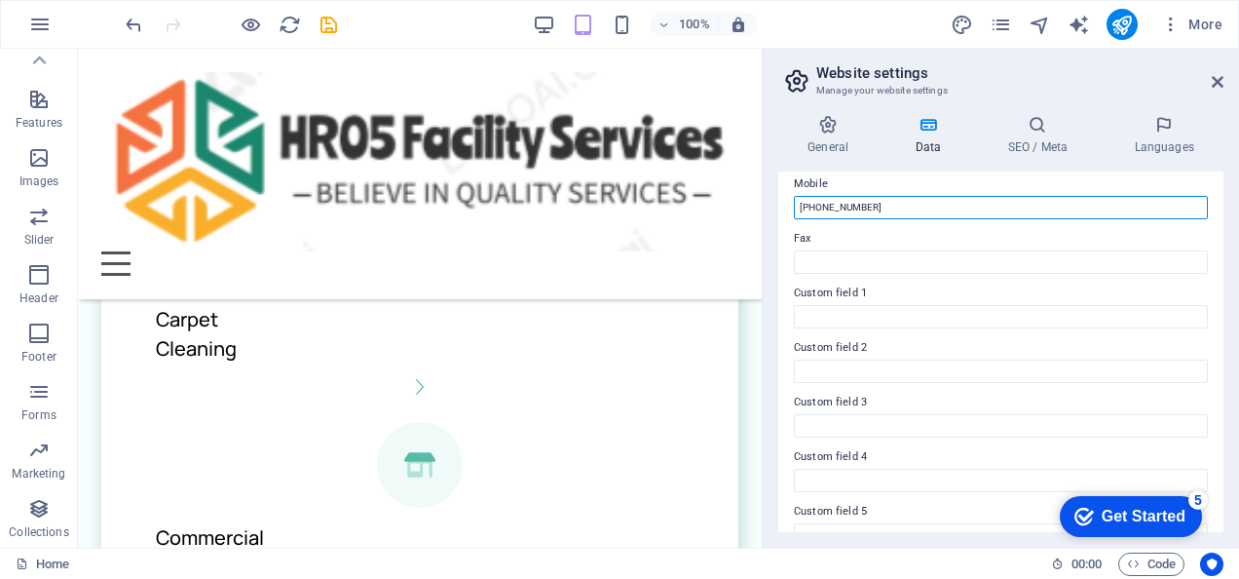
scroll to position [575, 0]
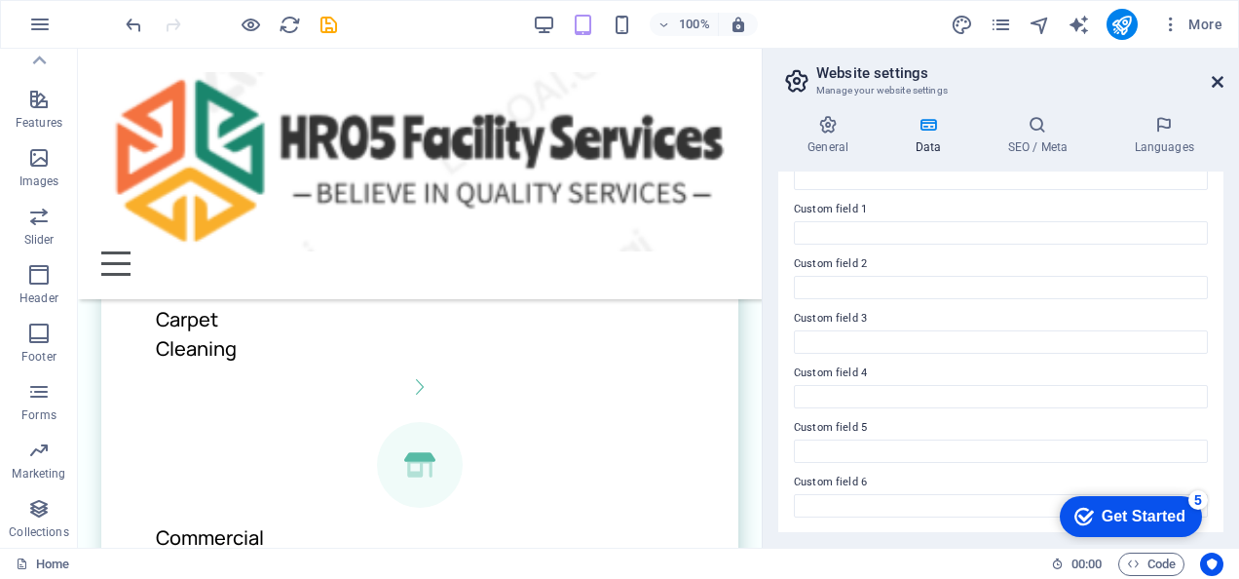
type input "[PHONE_NUMBER]"
click at [1218, 80] on icon at bounding box center [1218, 82] width 12 height 16
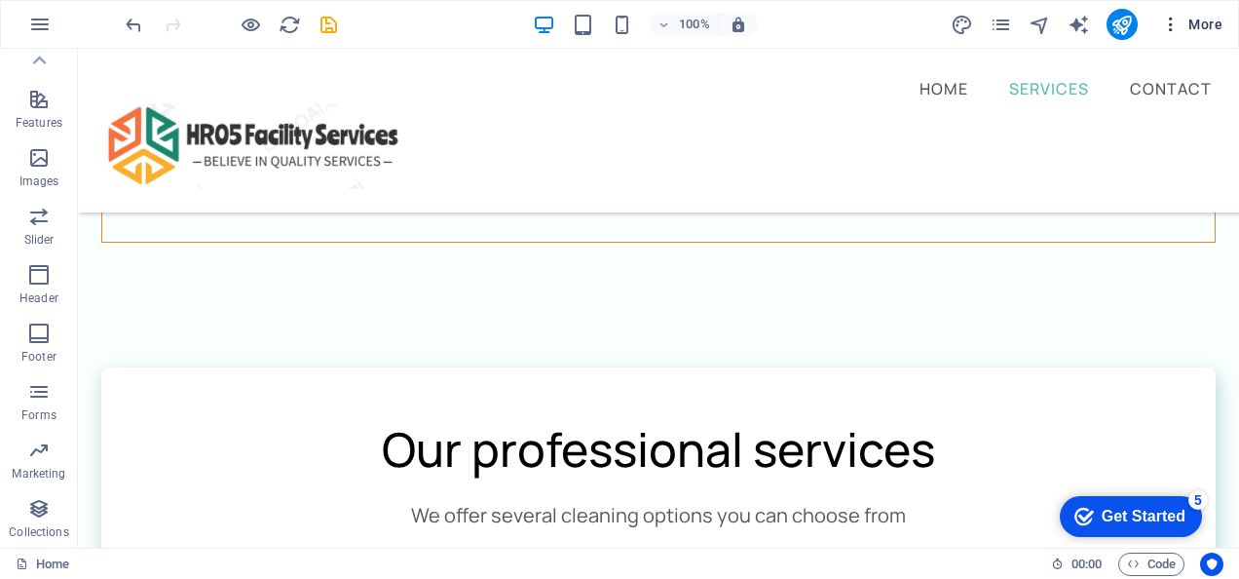
click at [1211, 25] on span "More" at bounding box center [1191, 24] width 61 height 19
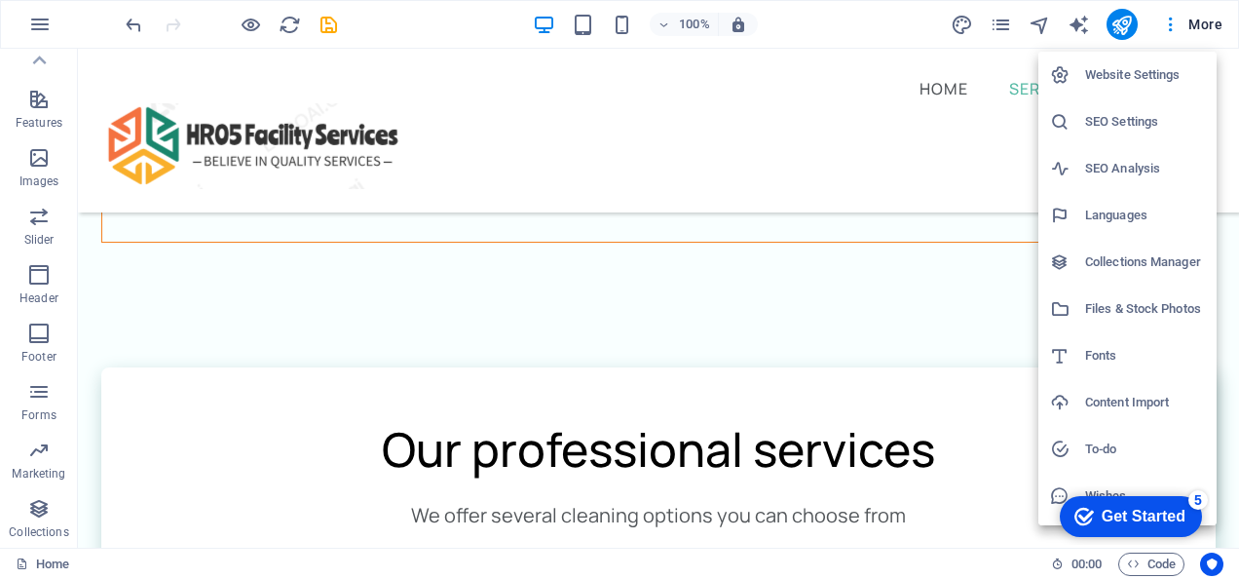
click at [1136, 82] on h6 "Website Settings" at bounding box center [1145, 74] width 120 height 23
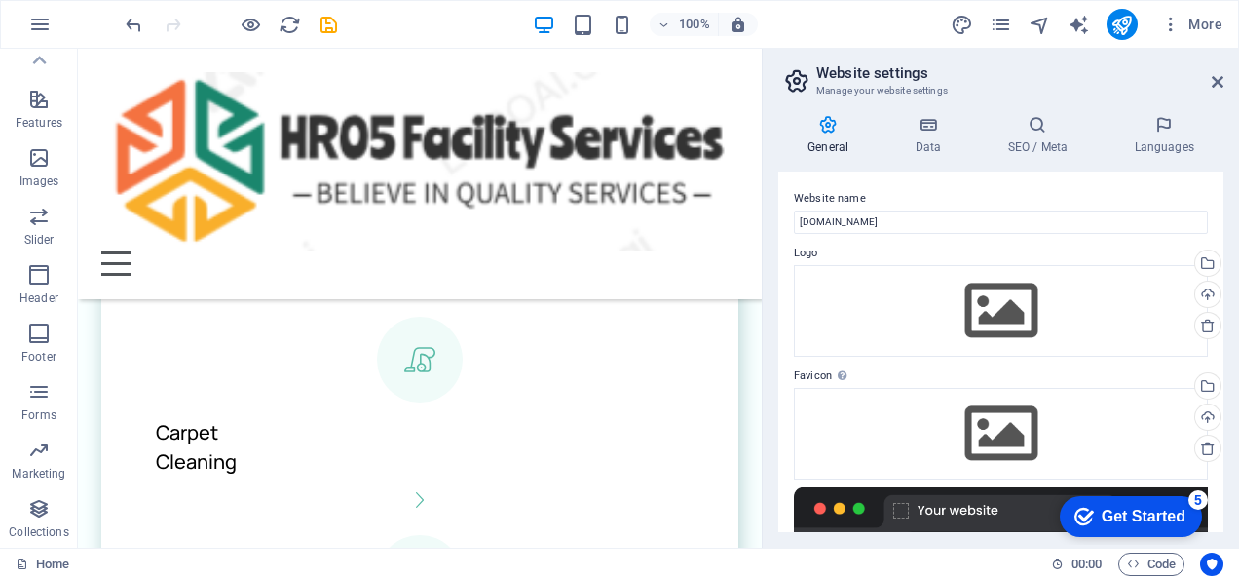
scroll to position [1051, 0]
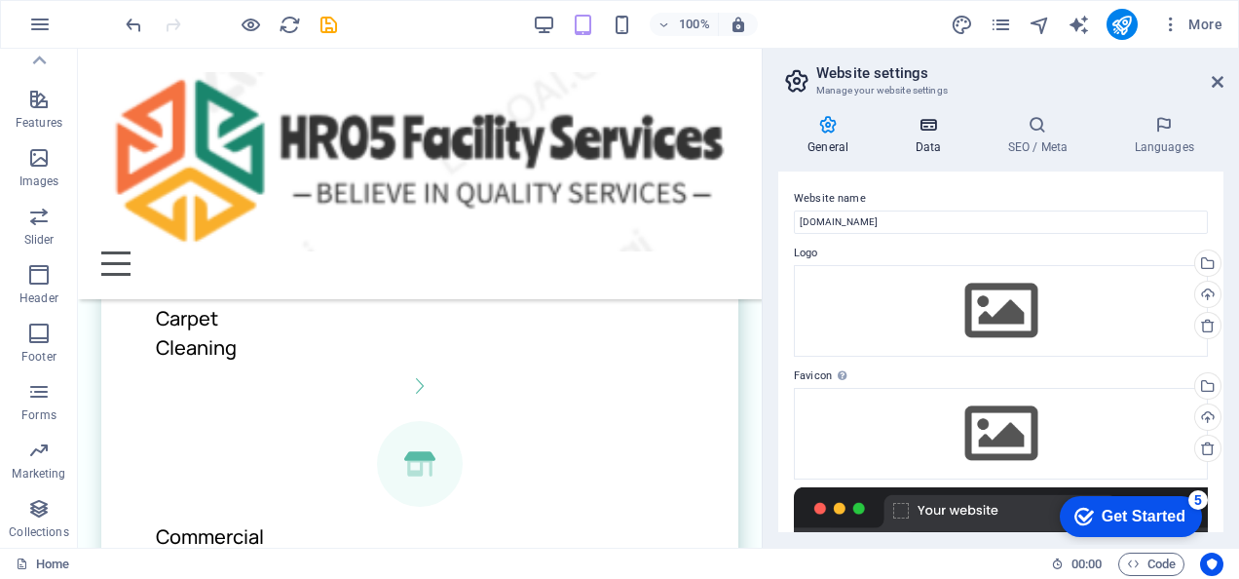
click at [920, 131] on icon at bounding box center [928, 124] width 85 height 19
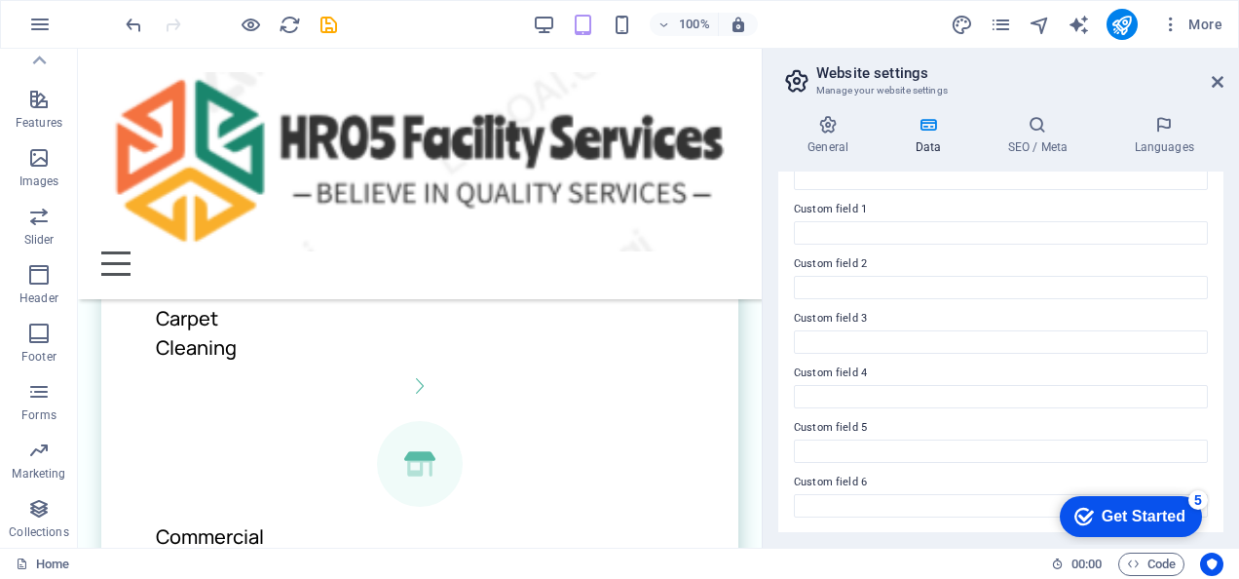
scroll to position [0, 0]
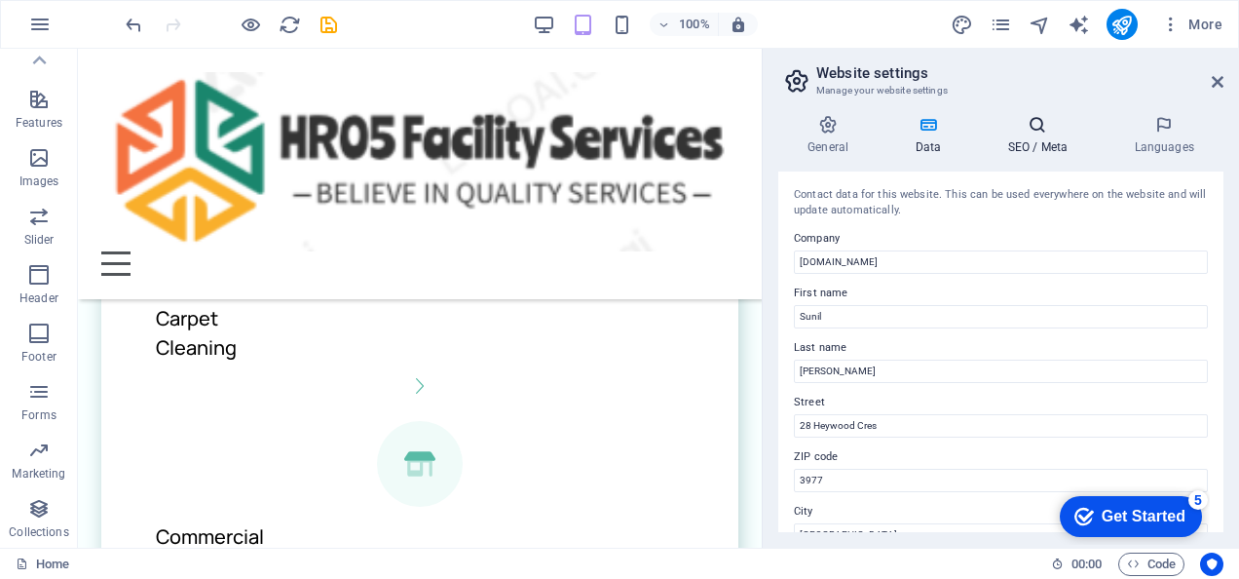
click at [1042, 144] on h4 "SEO / Meta" at bounding box center [1041, 135] width 127 height 41
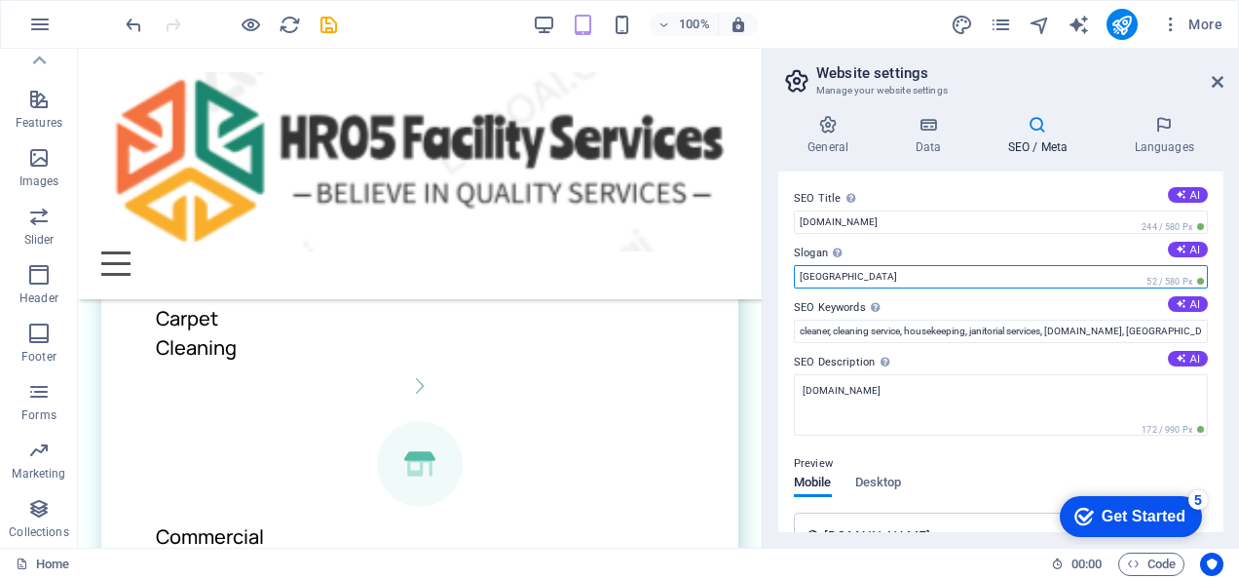
click at [828, 275] on input "Berlin" at bounding box center [1001, 276] width 414 height 23
type input "B"
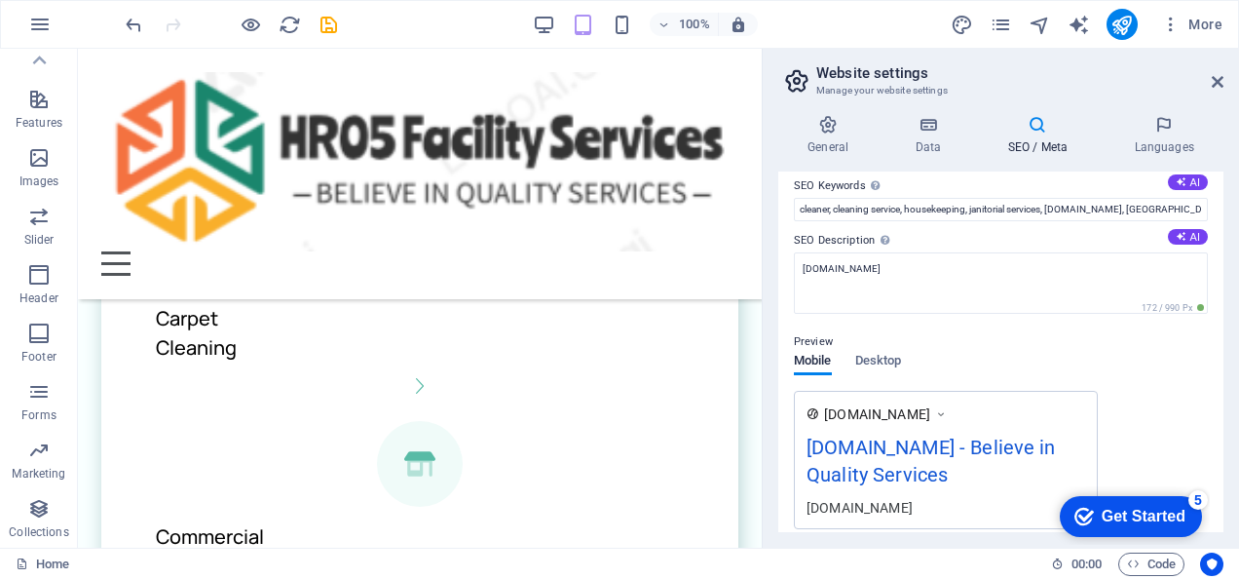
scroll to position [123, 0]
type input "Believe in Quality Services"
click at [879, 351] on span "Desktop" at bounding box center [878, 361] width 47 height 27
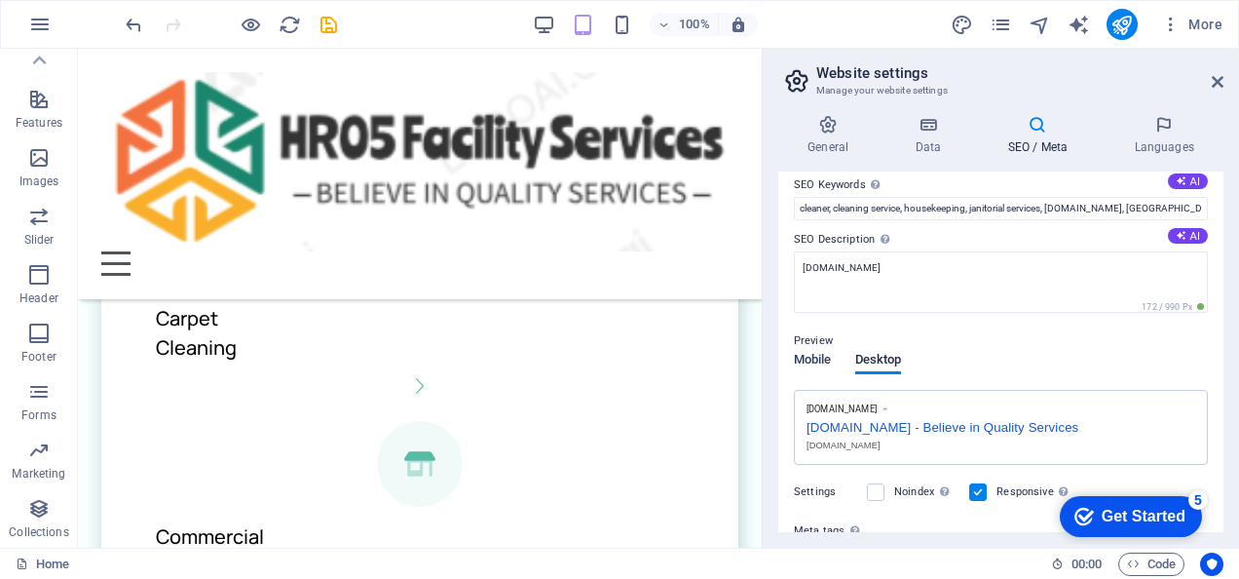
click at [823, 352] on span "Mobile" at bounding box center [813, 361] width 38 height 27
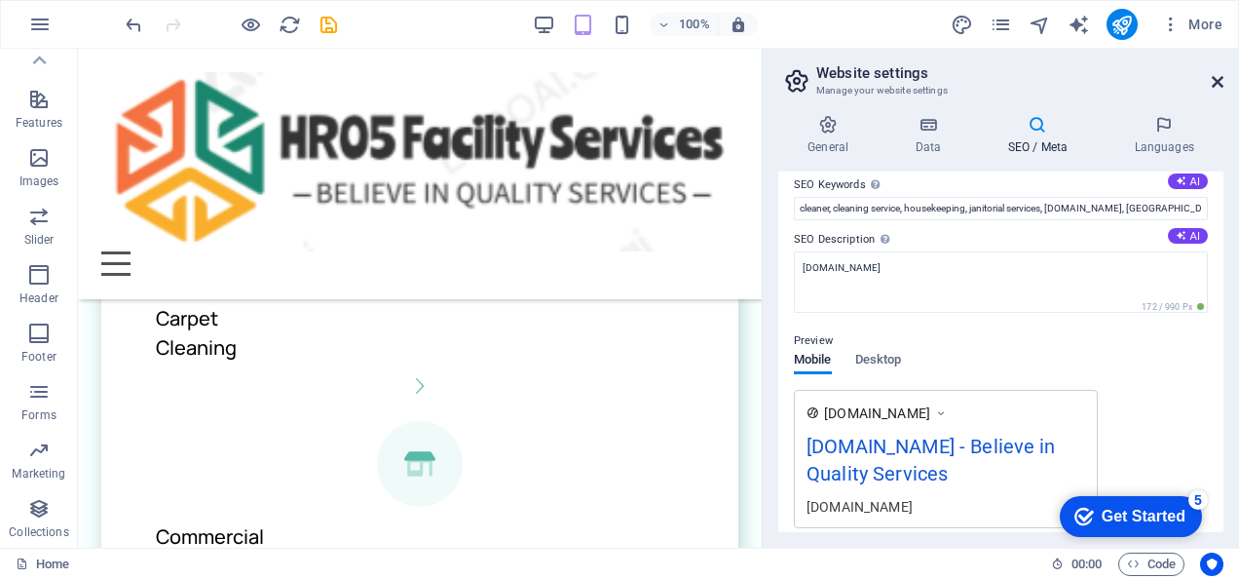
click at [1220, 81] on icon at bounding box center [1218, 82] width 12 height 16
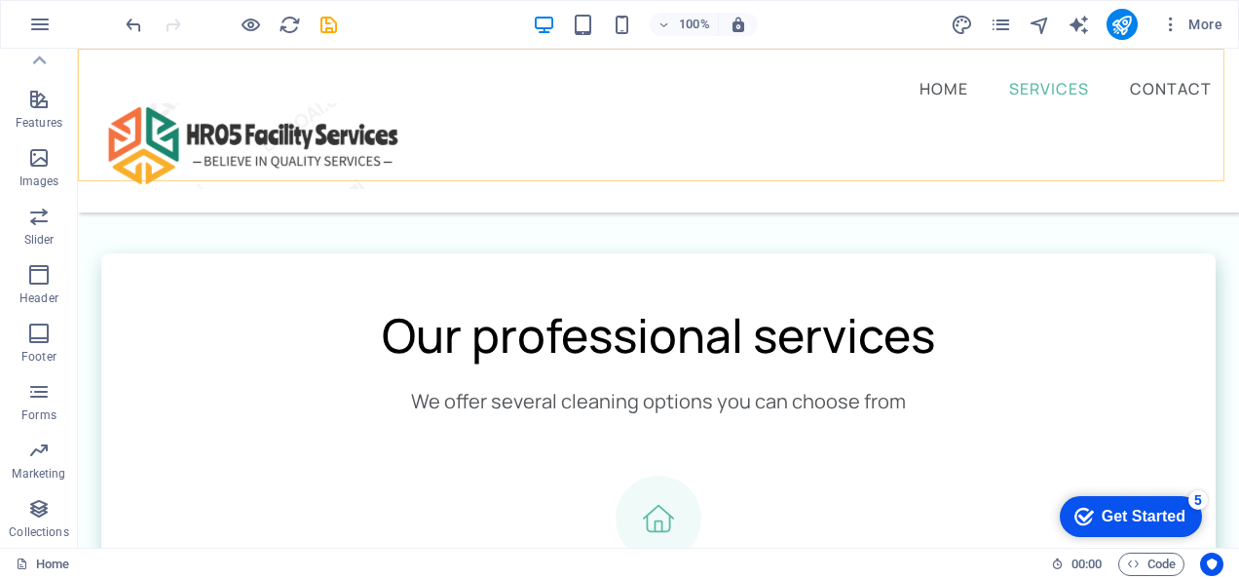
scroll to position [937, 0]
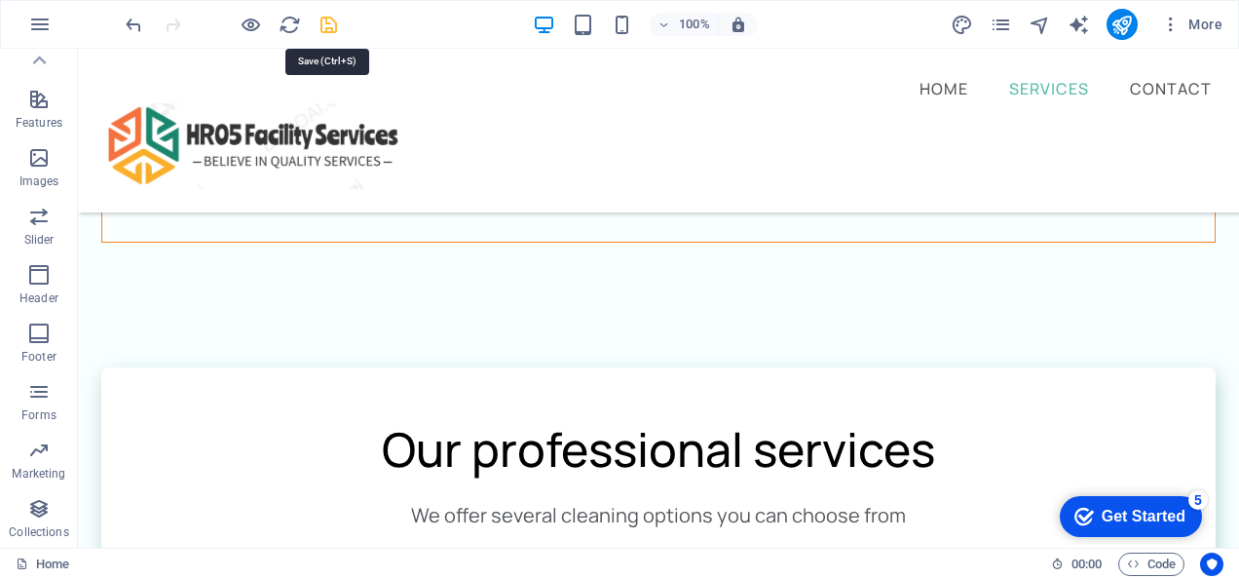
click at [331, 21] on icon "save" at bounding box center [329, 25] width 22 height 22
click at [1121, 19] on icon "publish" at bounding box center [1122, 25] width 22 height 22
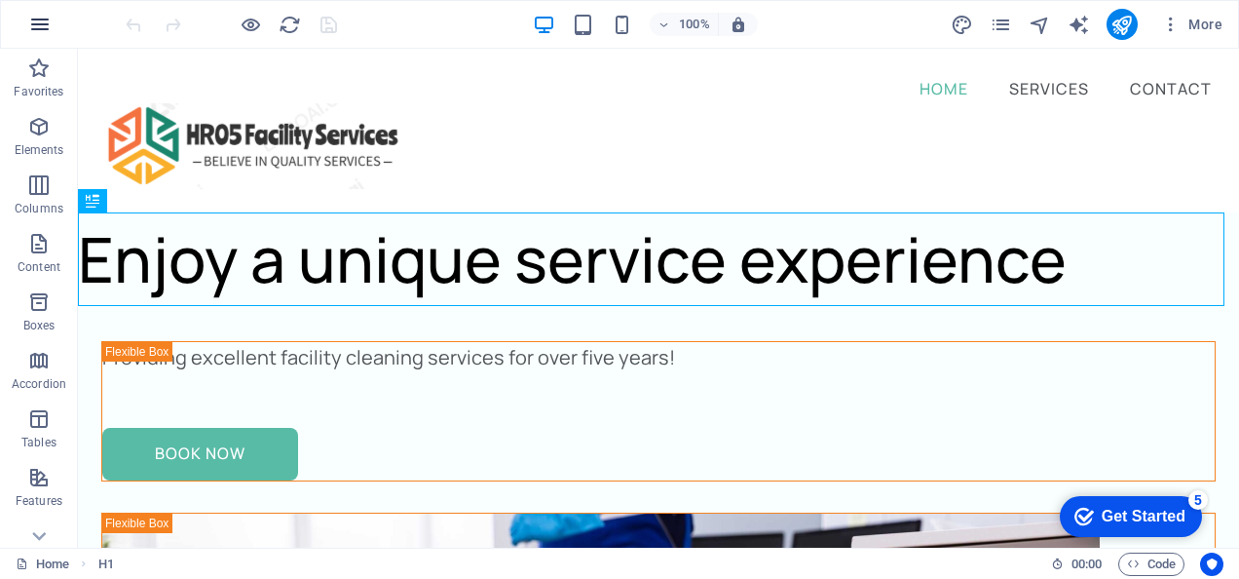
click at [36, 23] on icon "button" at bounding box center [39, 24] width 23 height 23
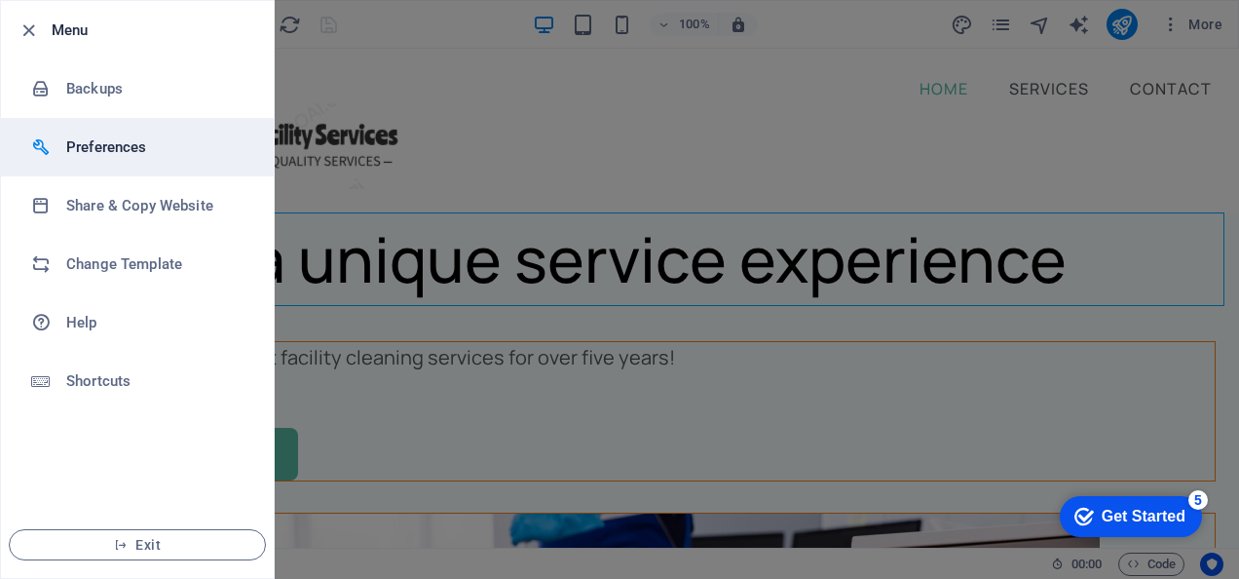
click at [119, 158] on h6 "Preferences" at bounding box center [156, 146] width 180 height 23
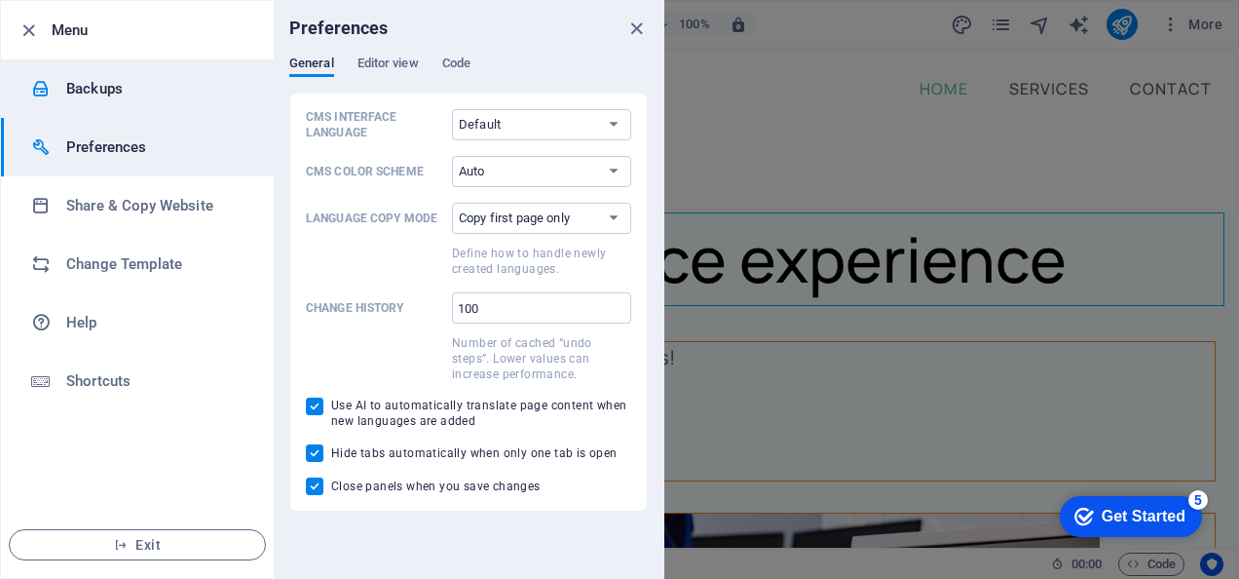
click at [121, 84] on h6 "Backups" at bounding box center [156, 88] width 180 height 23
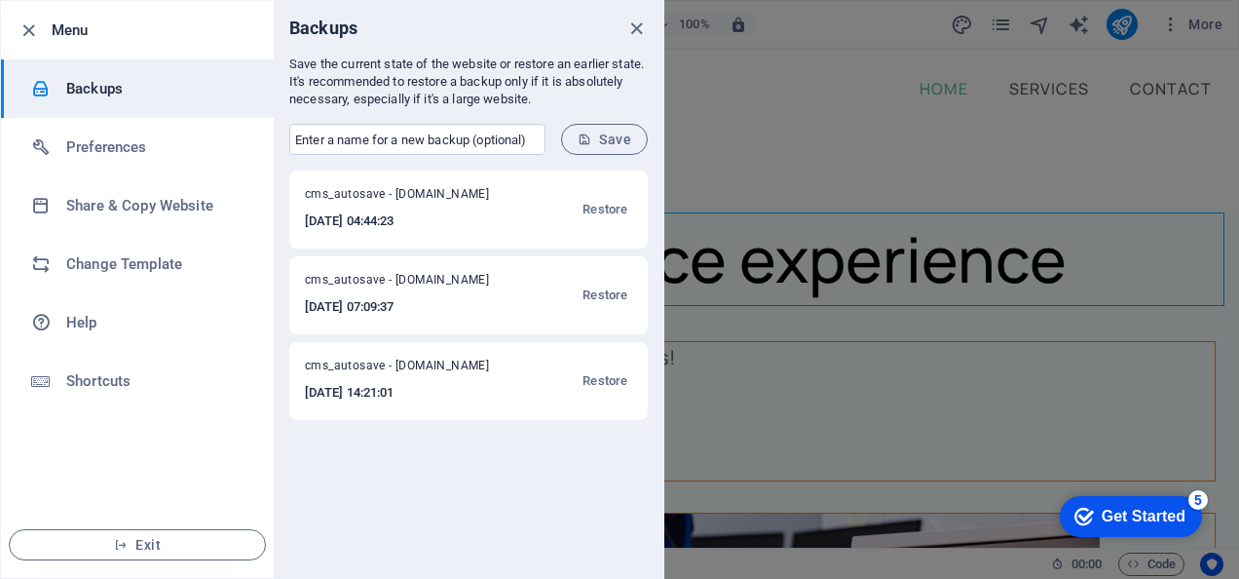
click at [103, 30] on h6 "Menu" at bounding box center [155, 30] width 207 height 23
click at [60, 25] on h6 "Menu" at bounding box center [155, 30] width 207 height 23
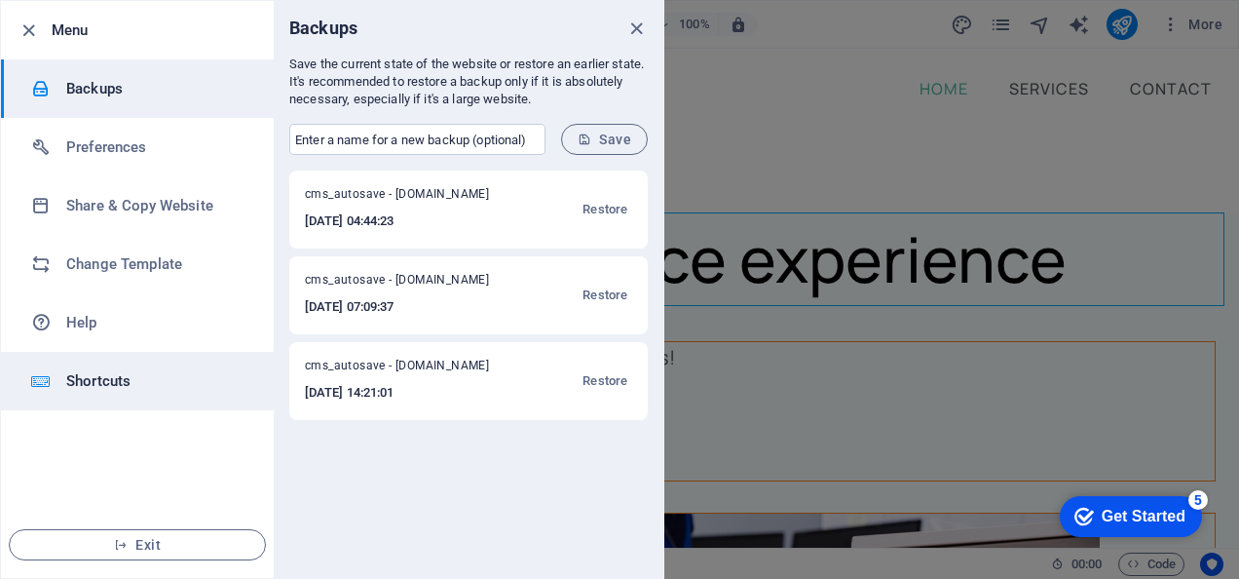
click at [99, 383] on h6 "Shortcuts" at bounding box center [156, 380] width 180 height 23
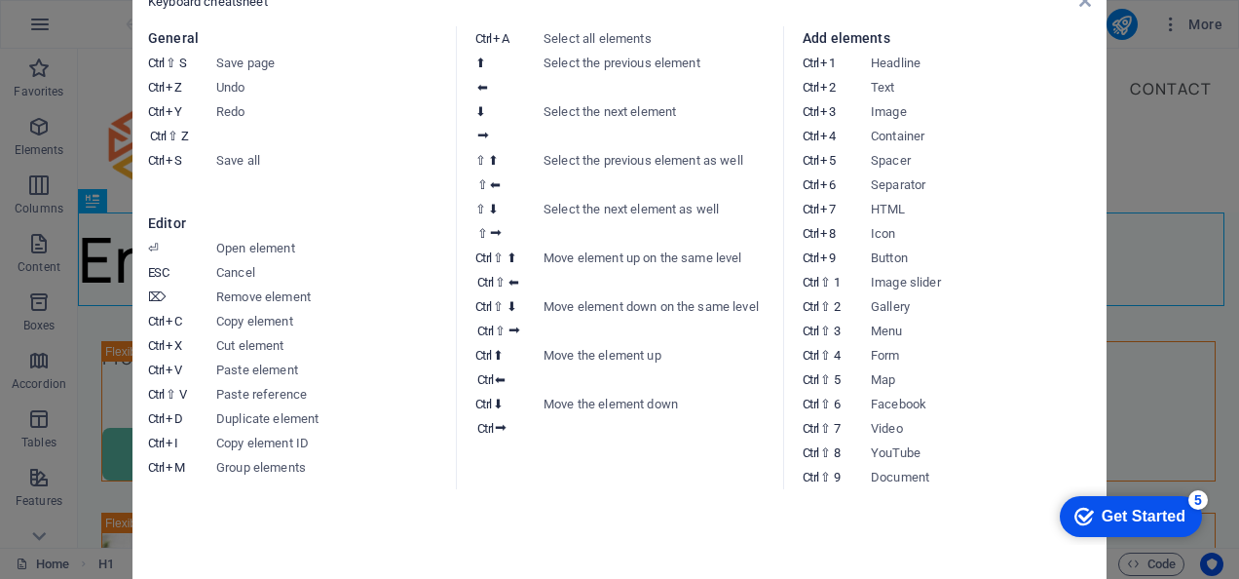
click at [72, 19] on aside "Keyboard cheatsheet General Ctrl ⇧ S Save page Ctrl Z Undo Ctrl Y Ctrl ⇧ Z Redo…" at bounding box center [619, 289] width 1239 height 579
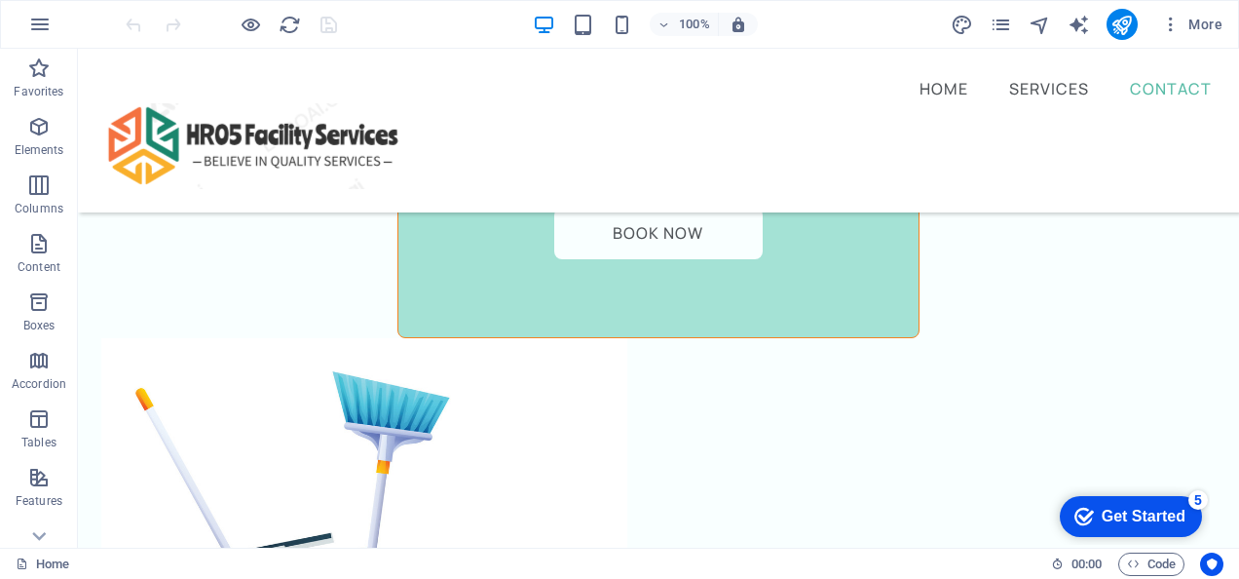
scroll to position [5560, 0]
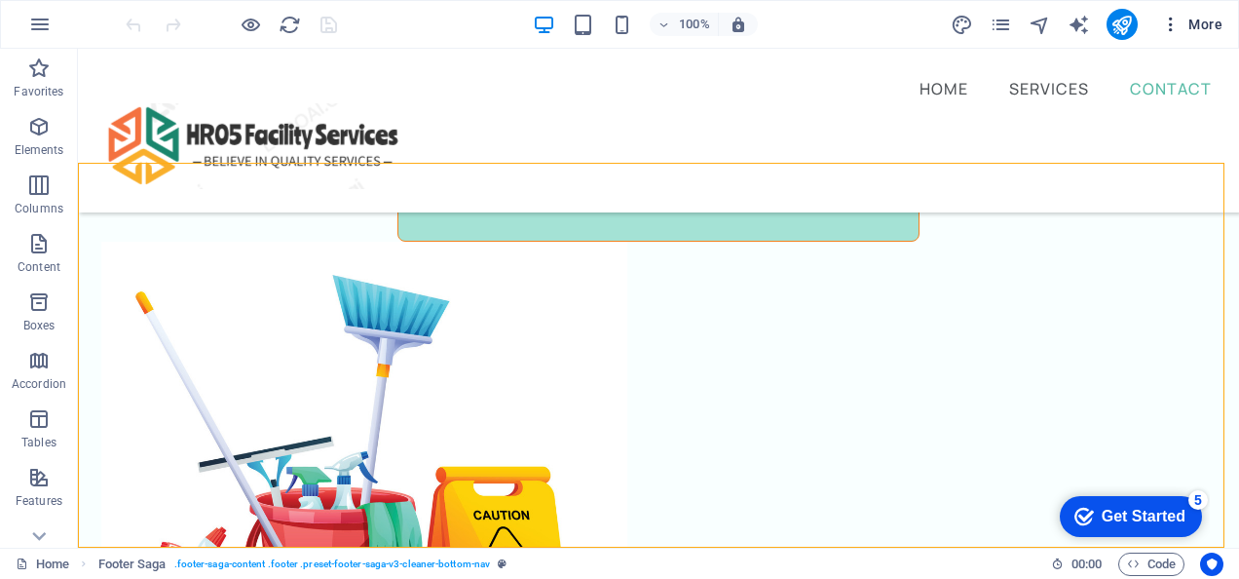
click at [1174, 19] on icon "button" at bounding box center [1170, 24] width 19 height 19
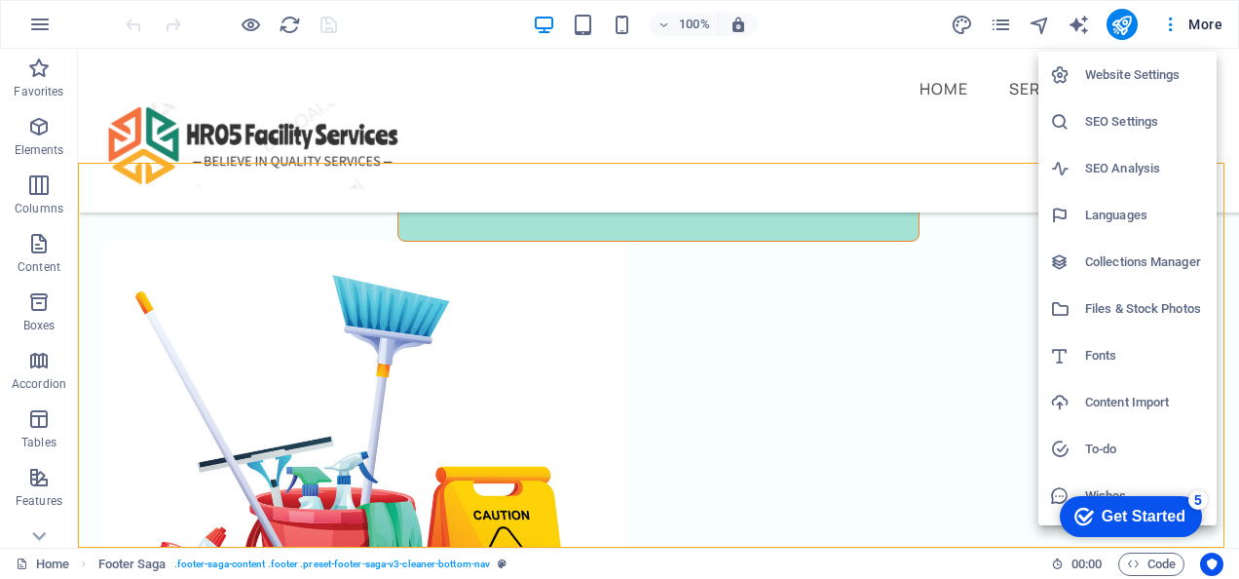
click at [1198, 23] on div at bounding box center [619, 289] width 1239 height 579
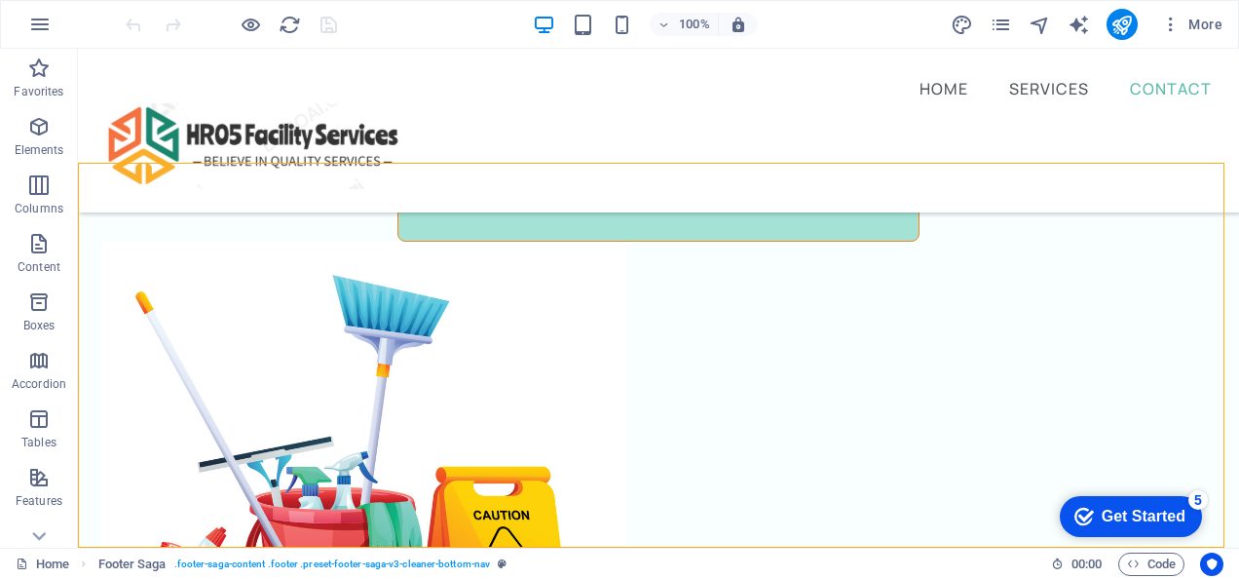
click at [1198, 23] on span "More" at bounding box center [1191, 24] width 61 height 19
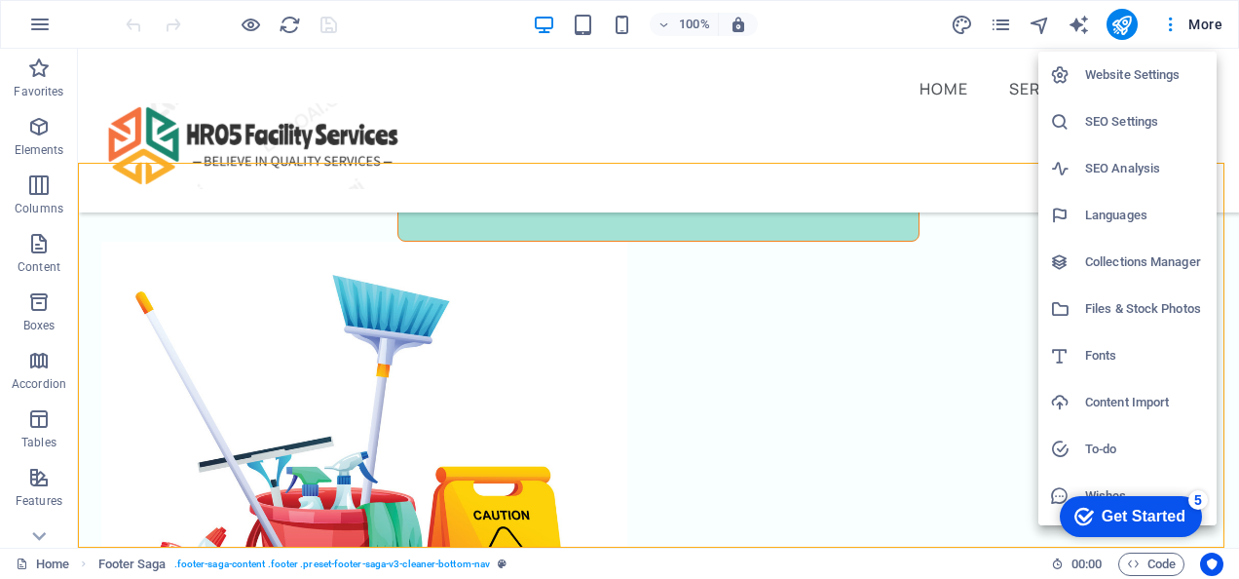
click at [1198, 23] on div at bounding box center [619, 289] width 1239 height 579
